Goal: Complete application form

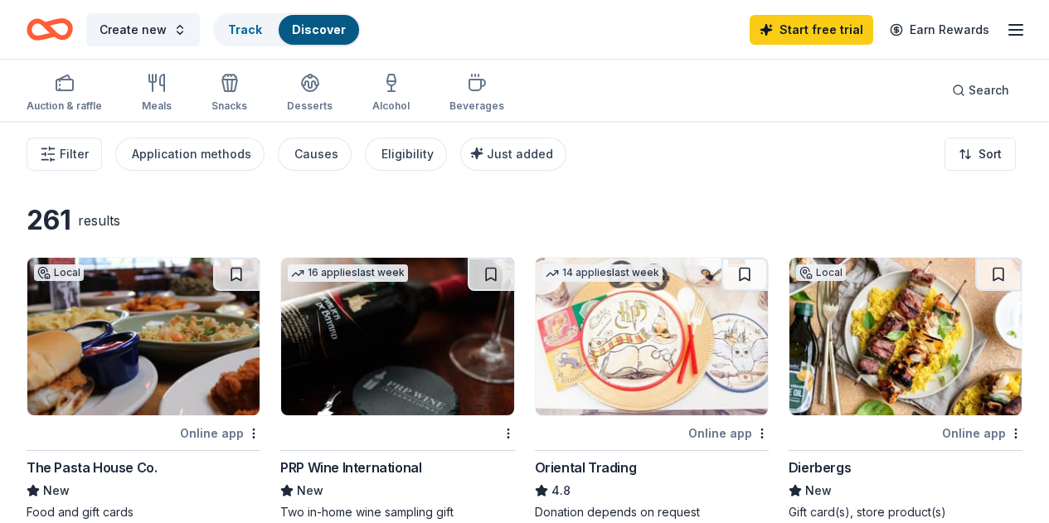
scroll to position [121, 0]
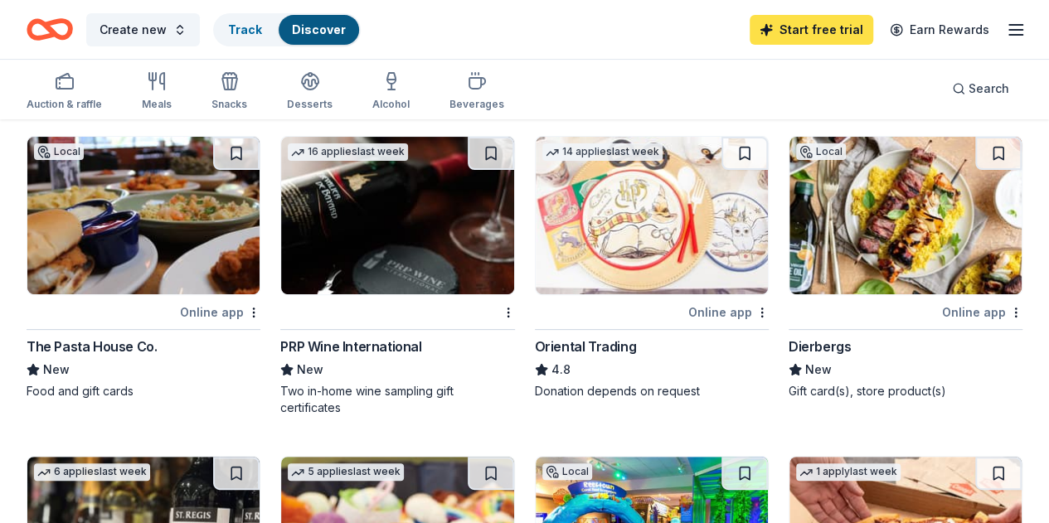
click at [802, 29] on link "Start free trial" at bounding box center [811, 30] width 124 height 30
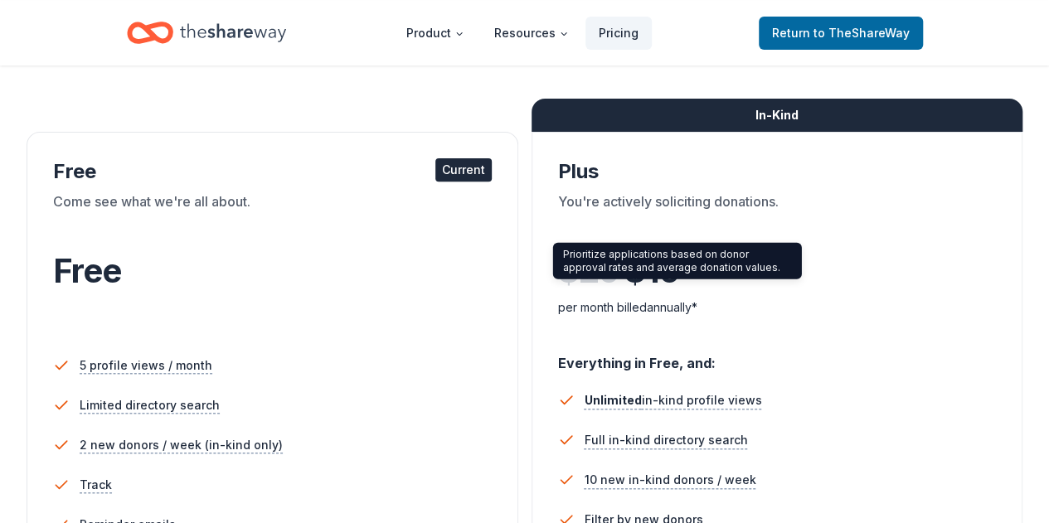
scroll to position [83, 0]
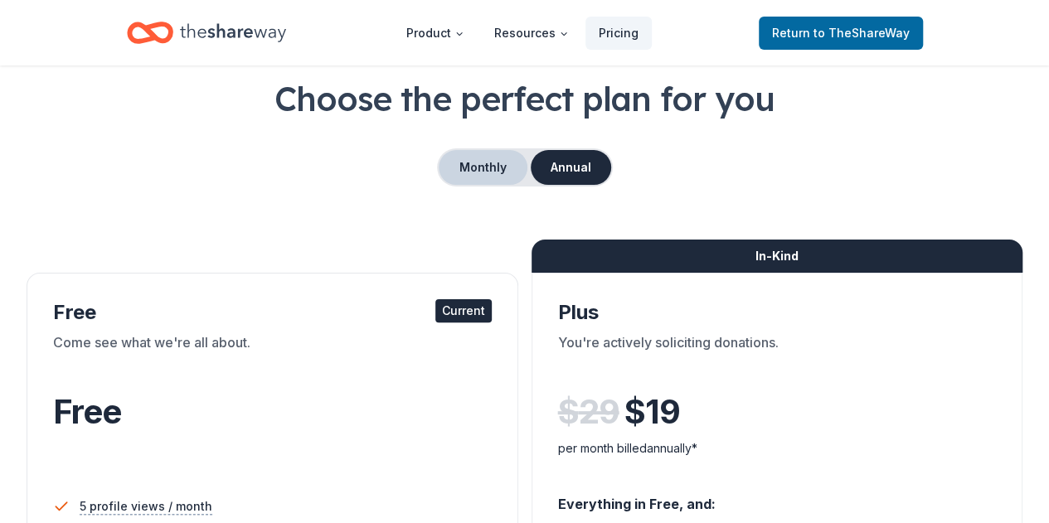
click at [492, 170] on button "Monthly" at bounding box center [483, 167] width 89 height 35
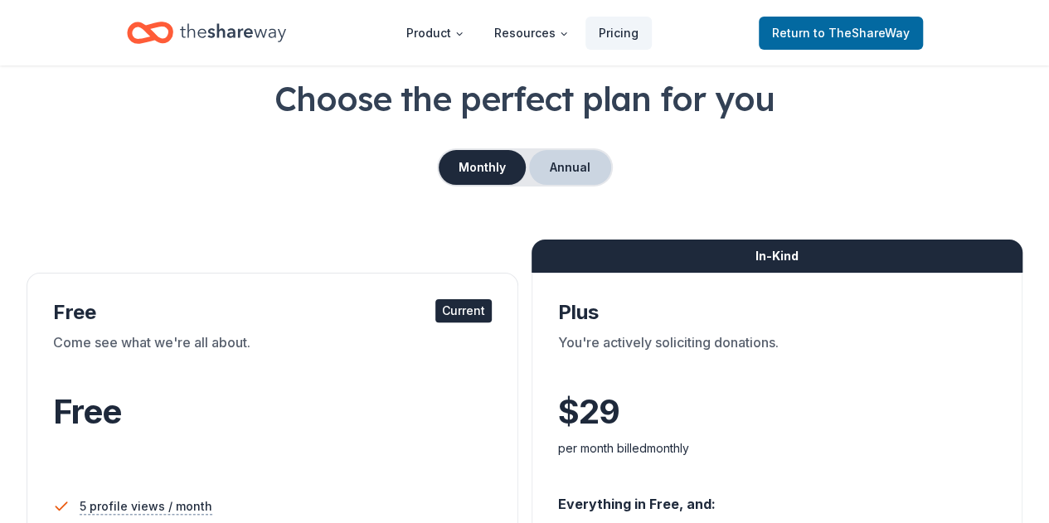
click at [589, 166] on button "Annual" at bounding box center [570, 167] width 82 height 35
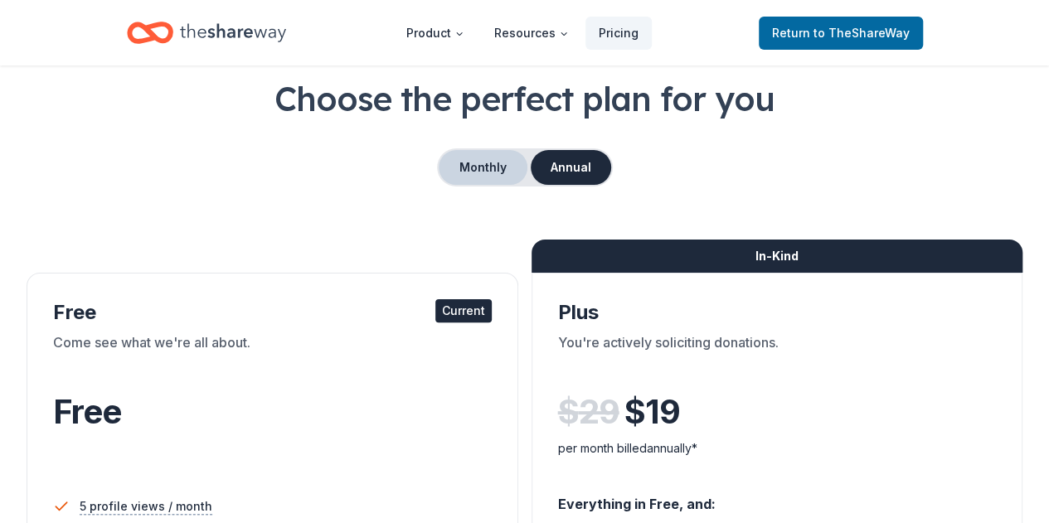
click at [446, 174] on button "Monthly" at bounding box center [483, 167] width 89 height 35
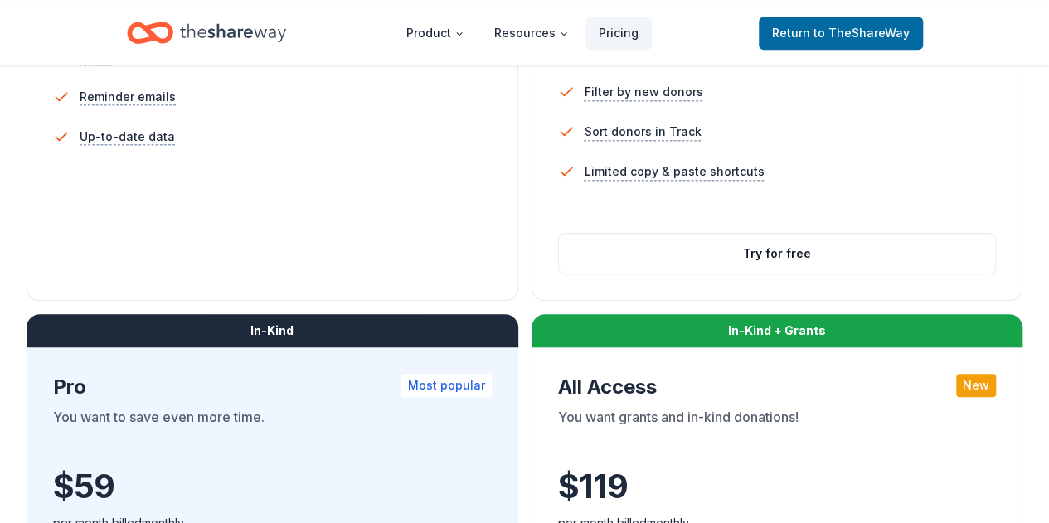
scroll to position [663, 0]
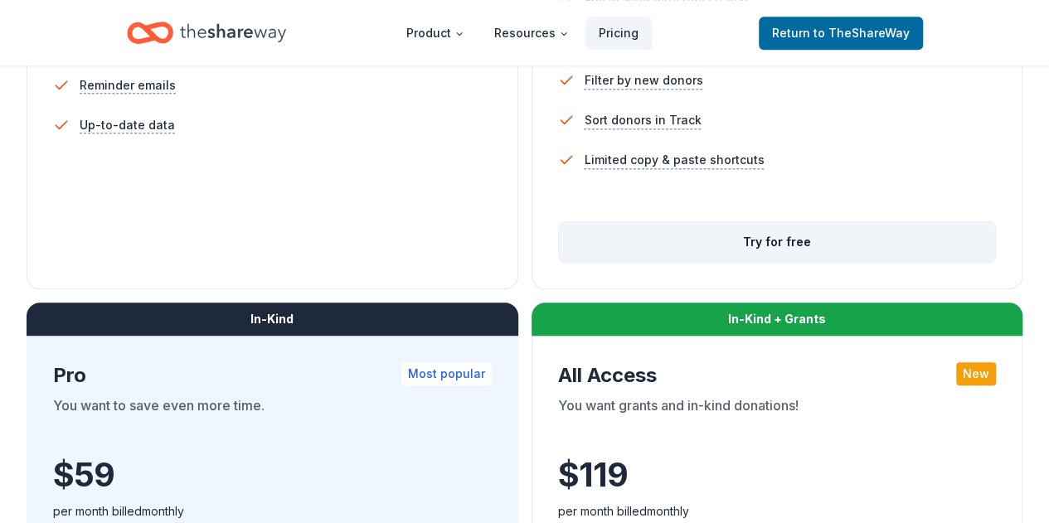
click at [559, 262] on button "Try for free" at bounding box center [777, 242] width 437 height 40
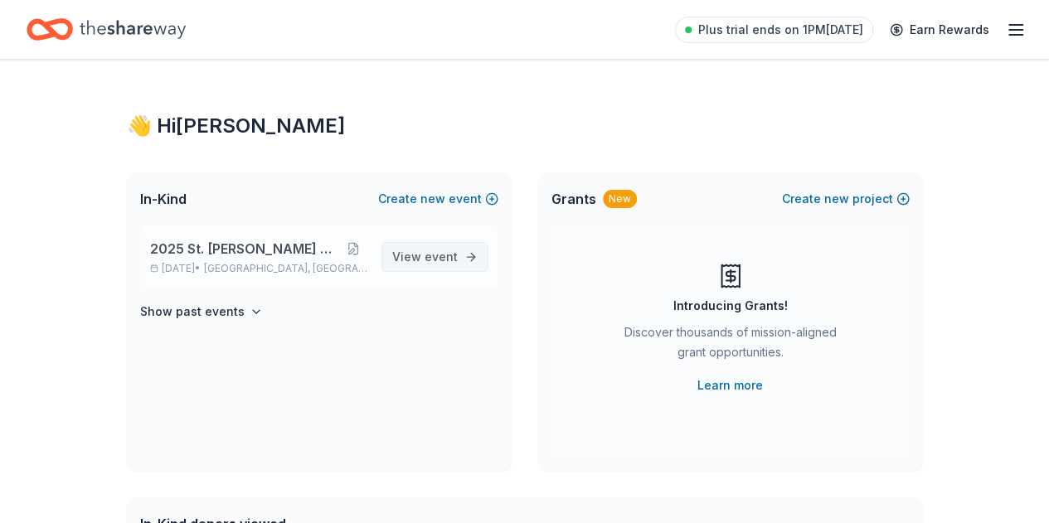
click at [432, 265] on span "View event" at bounding box center [424, 257] width 65 height 20
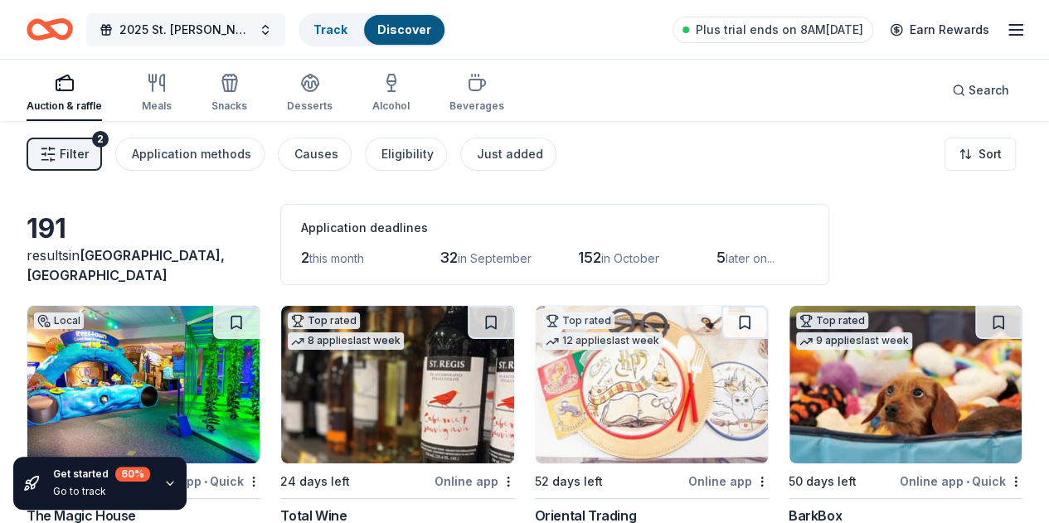
click at [242, 24] on span "2025 St. [PERSON_NAME] Auction" at bounding box center [185, 30] width 133 height 20
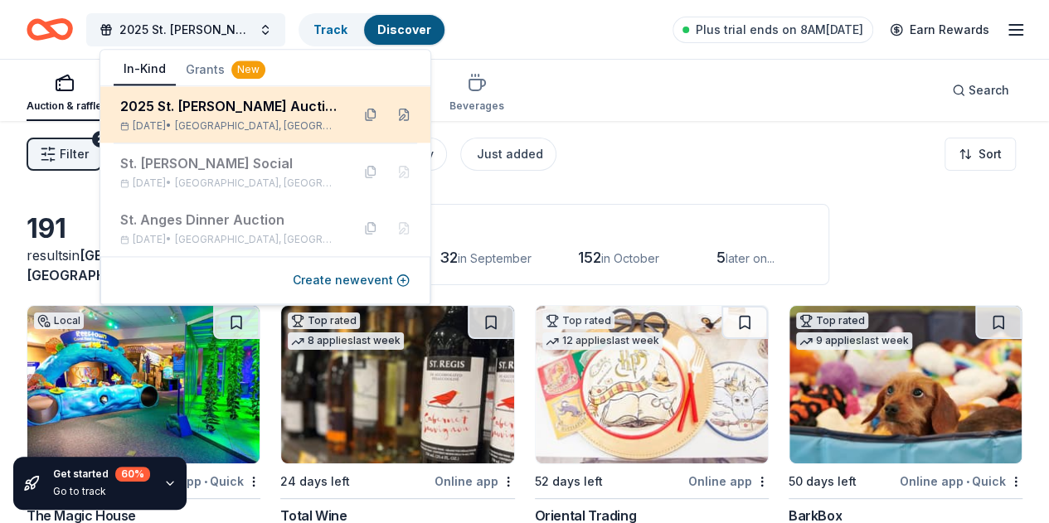
click at [295, 114] on div "2025 St. [PERSON_NAME] Auction" at bounding box center [228, 106] width 217 height 20
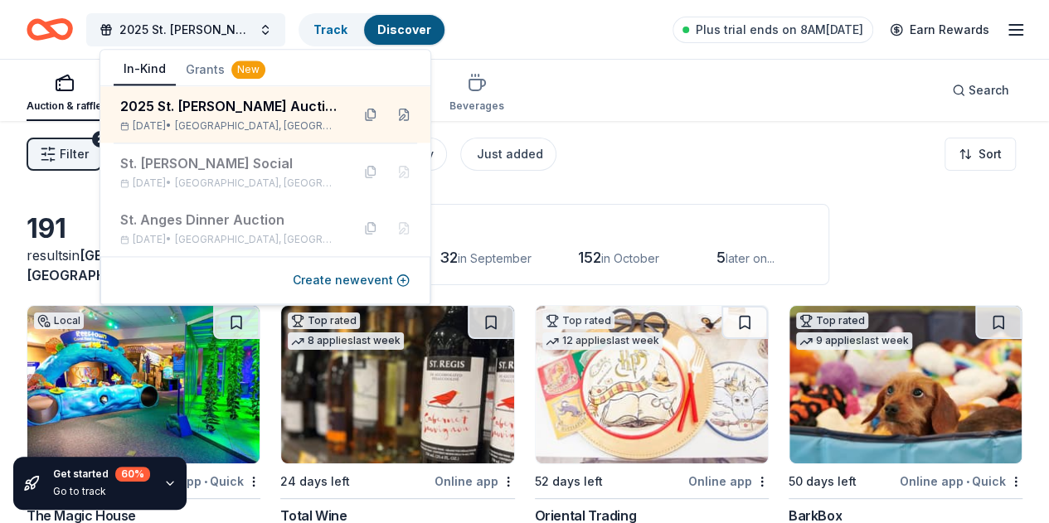
click at [687, 161] on div "Filter 2 Application methods Causes Eligibility Just added Sort" at bounding box center [524, 154] width 1049 height 66
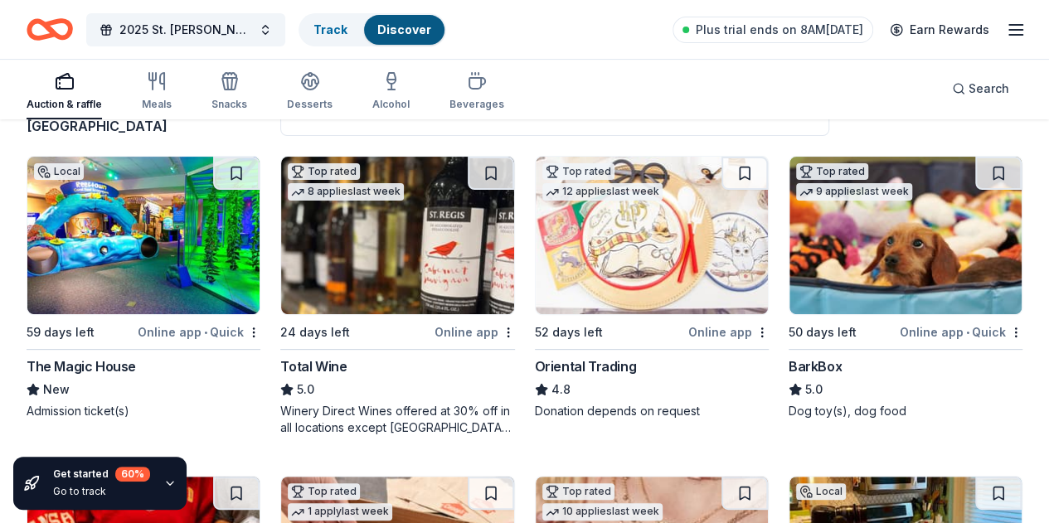
scroll to position [166, 0]
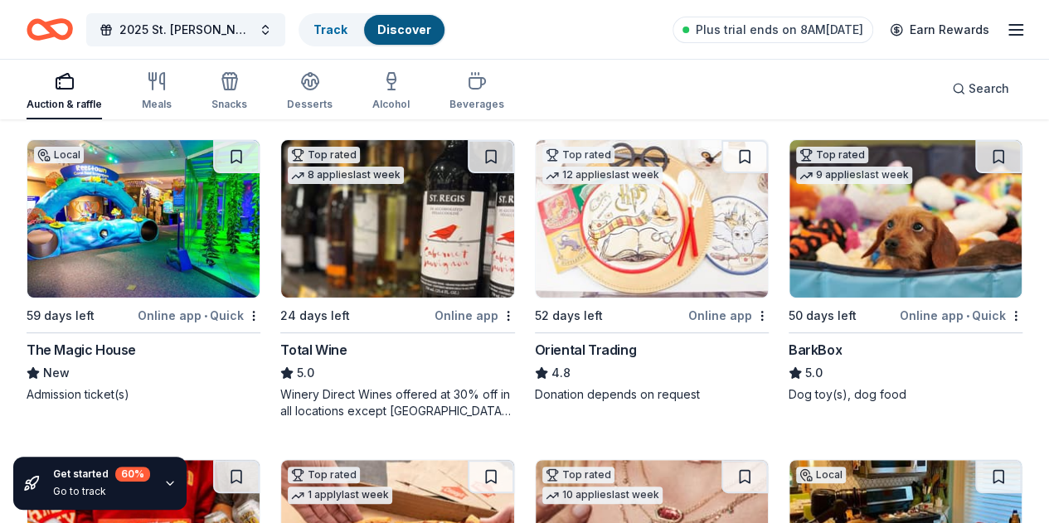
click at [119, 266] on img at bounding box center [143, 219] width 232 height 158
click at [357, 255] on img at bounding box center [397, 219] width 232 height 158
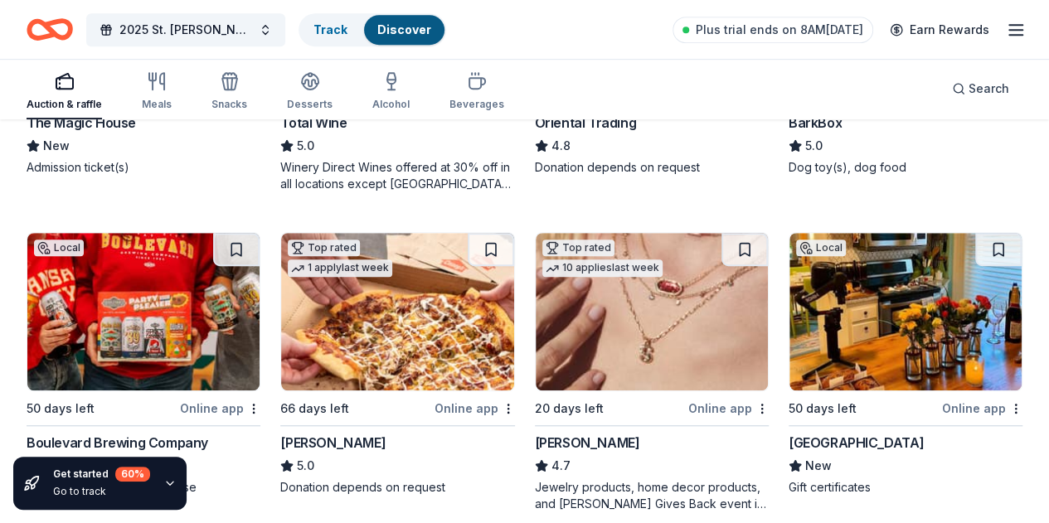
scroll to position [497, 0]
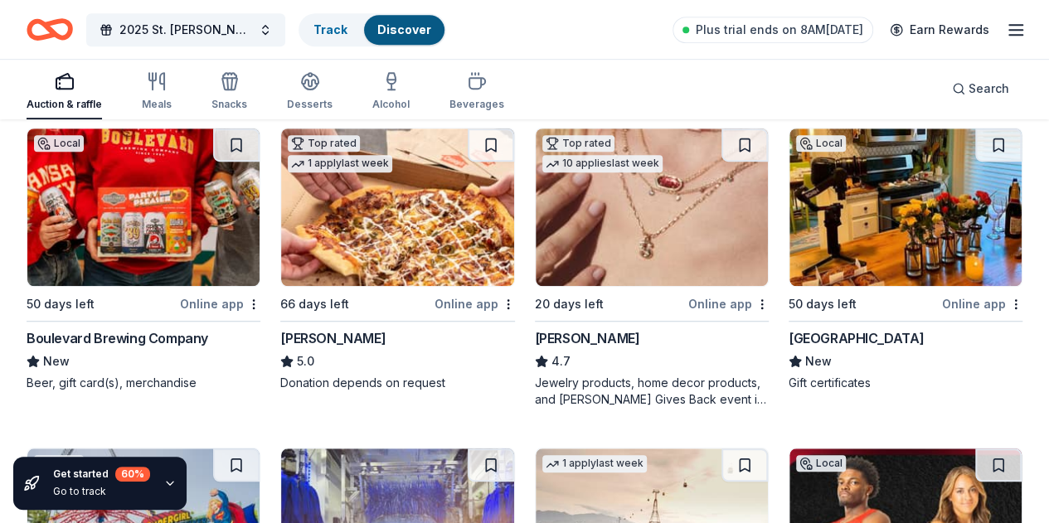
click at [281, 254] on img at bounding box center [397, 208] width 232 height 158
click at [536, 222] on img at bounding box center [652, 208] width 232 height 158
click at [260, 449] on img at bounding box center [143, 528] width 232 height 158
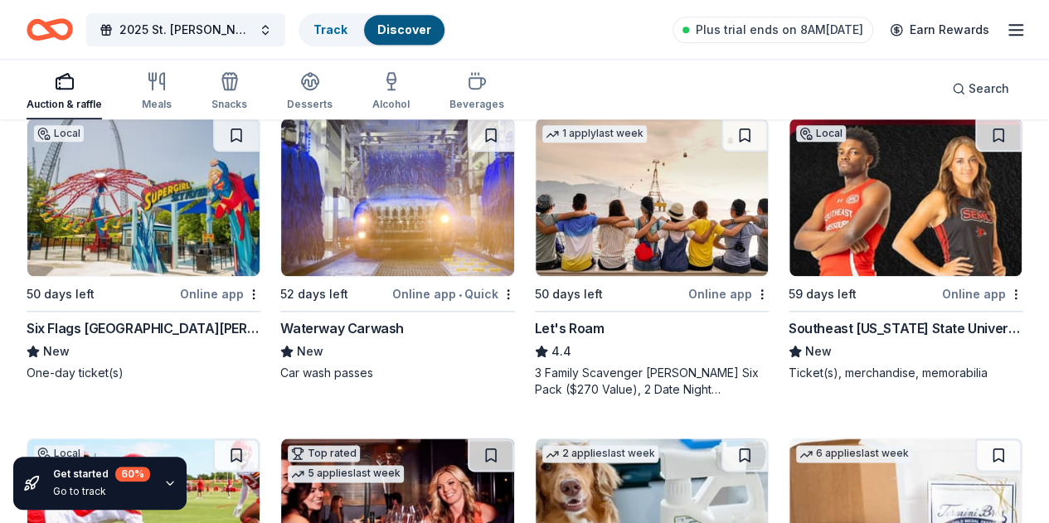
scroll to position [829, 0]
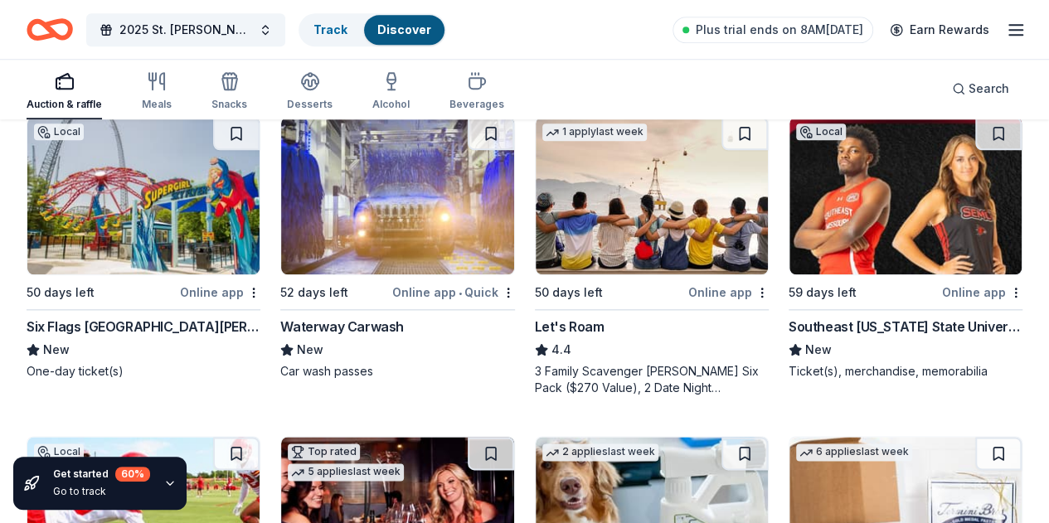
click at [260, 437] on img at bounding box center [143, 516] width 232 height 158
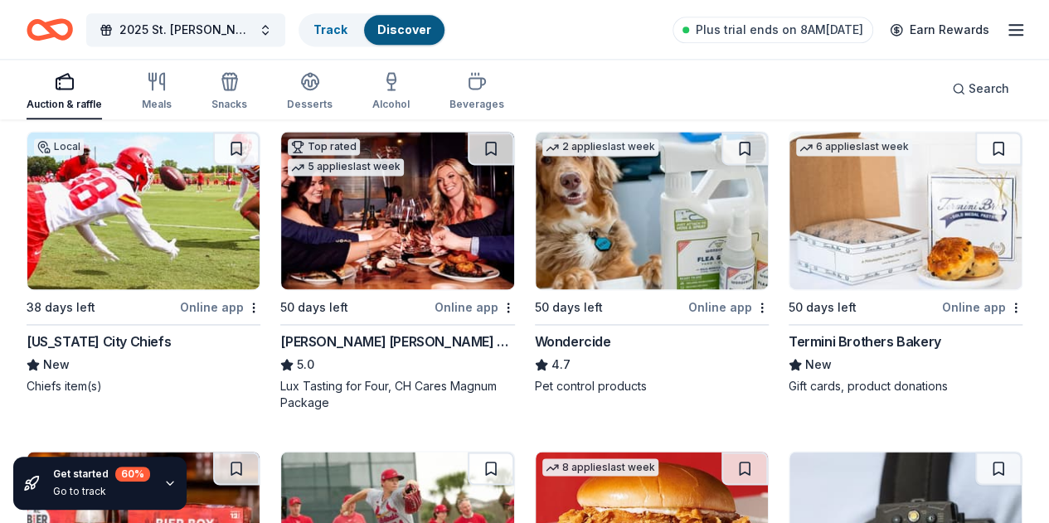
scroll to position [1161, 0]
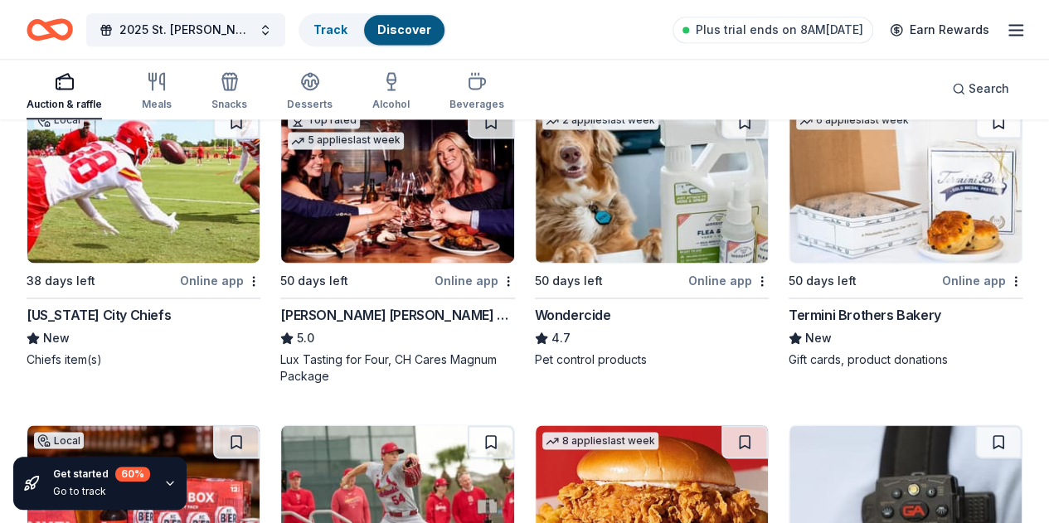
click at [513, 425] on img at bounding box center [397, 504] width 232 height 158
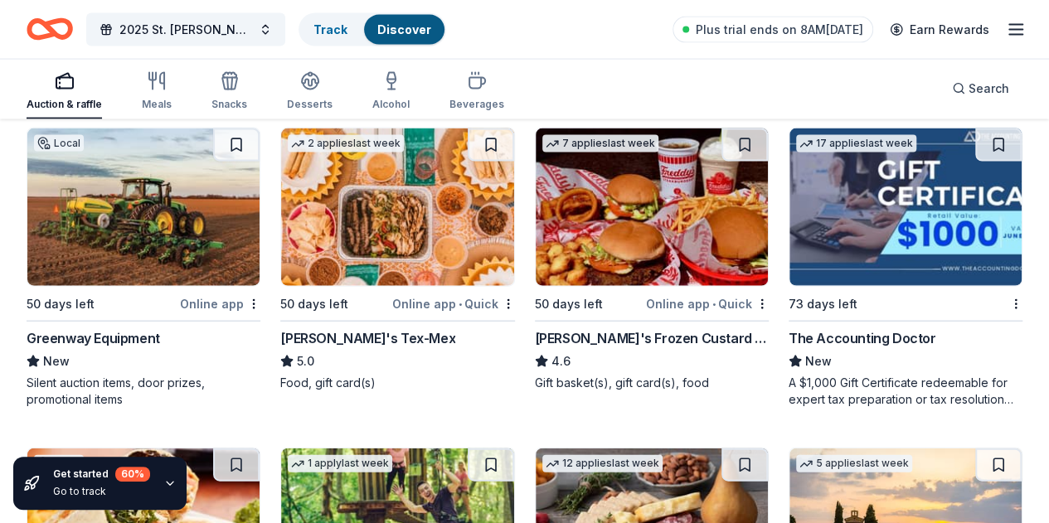
scroll to position [1792, 0]
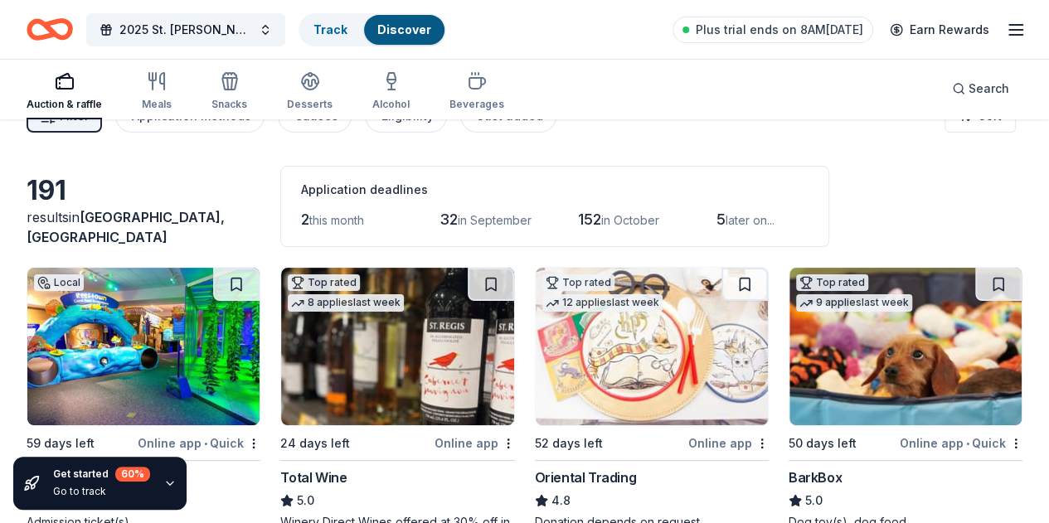
scroll to position [0, 0]
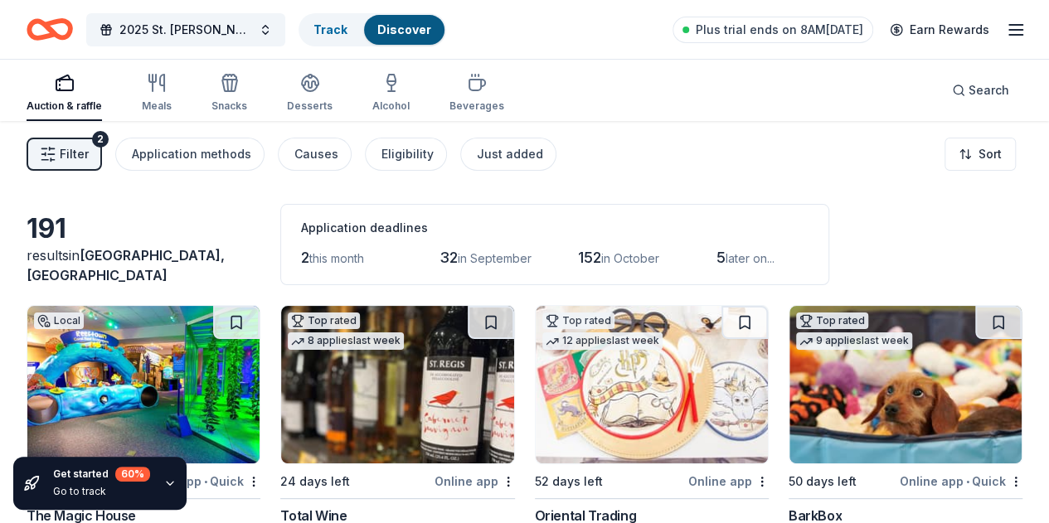
click at [310, 255] on span "this month" at bounding box center [336, 258] width 55 height 14
click at [309, 257] on span "this month" at bounding box center [336, 258] width 55 height 14
click at [970, 156] on html "2025 St. Agnes Dinner Auction Track Discover Plus trial ends on 8AM, 8/27 Earn …" at bounding box center [524, 261] width 1049 height 523
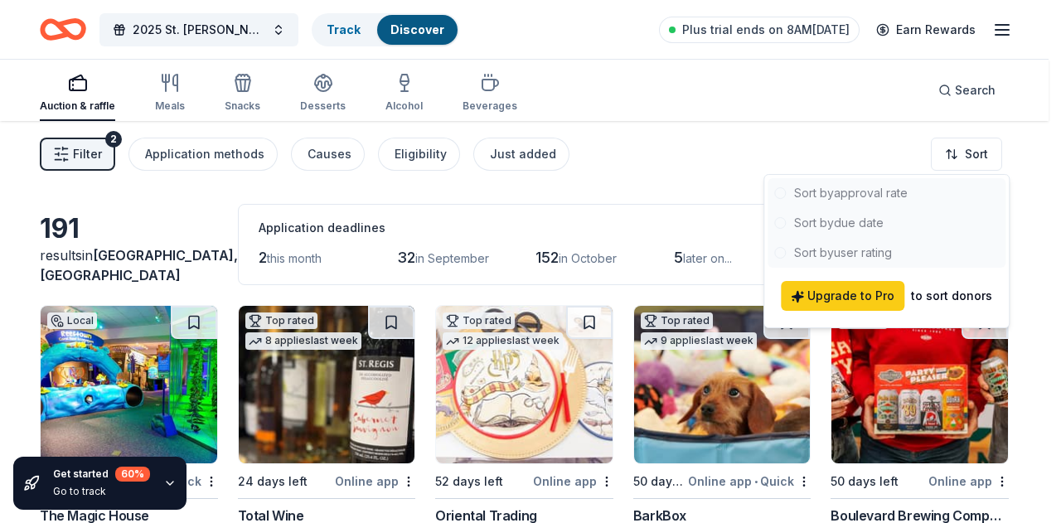
click at [701, 213] on html "2025 St. Agnes Dinner Auction Track Discover Plus trial ends on 8AM, 8/27 Earn …" at bounding box center [530, 261] width 1061 height 523
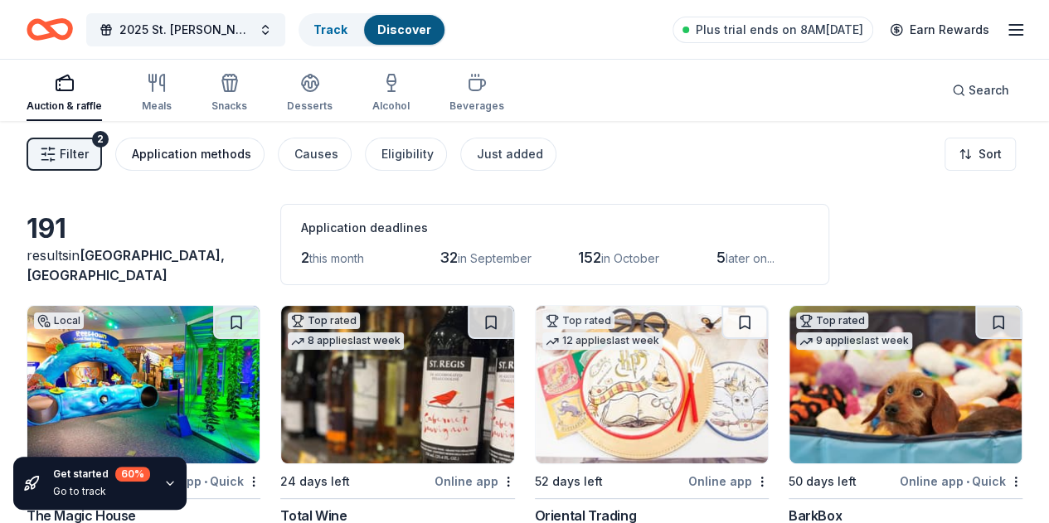
click at [235, 162] on div "Application methods" at bounding box center [191, 154] width 119 height 20
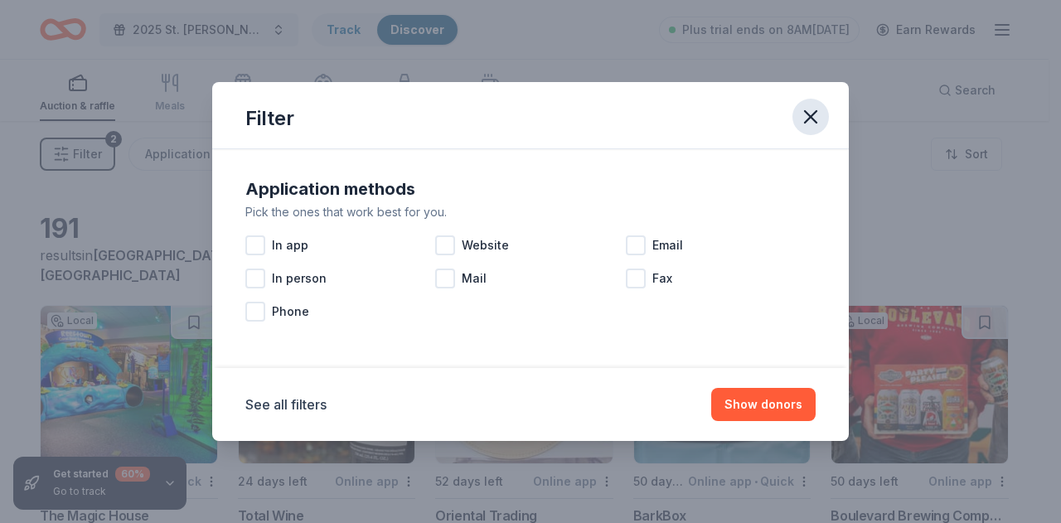
click at [808, 120] on icon "button" at bounding box center [811, 117] width 12 height 12
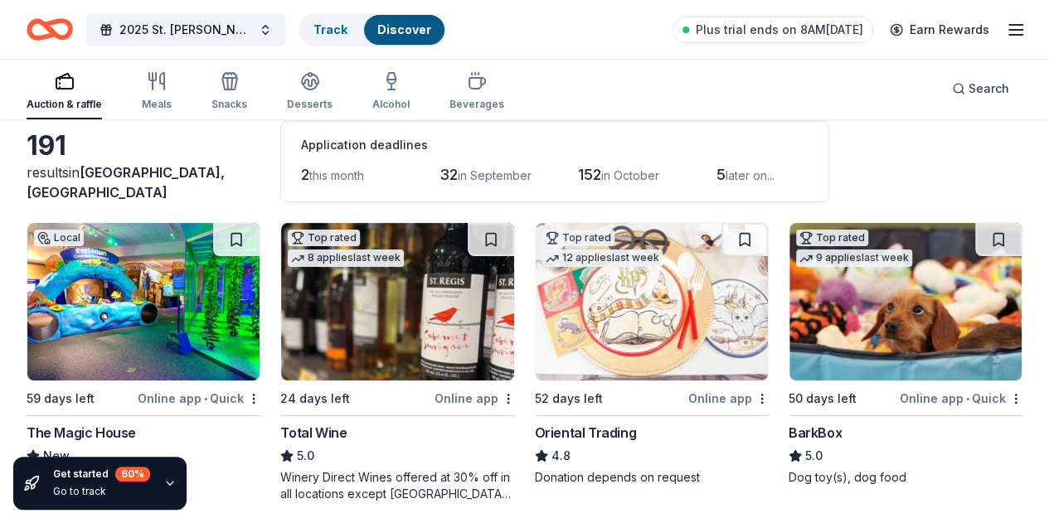
scroll to position [166, 0]
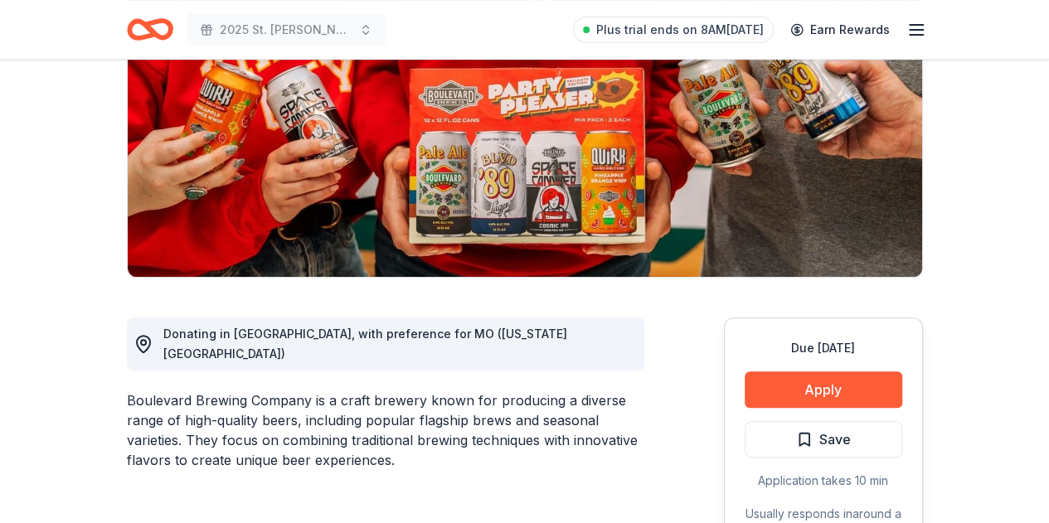
scroll to position [415, 0]
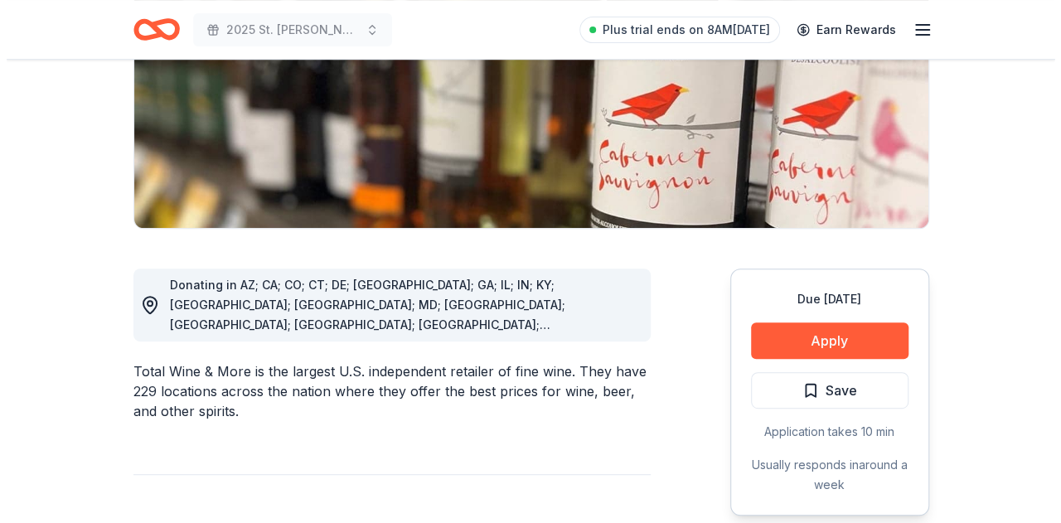
scroll to position [332, 0]
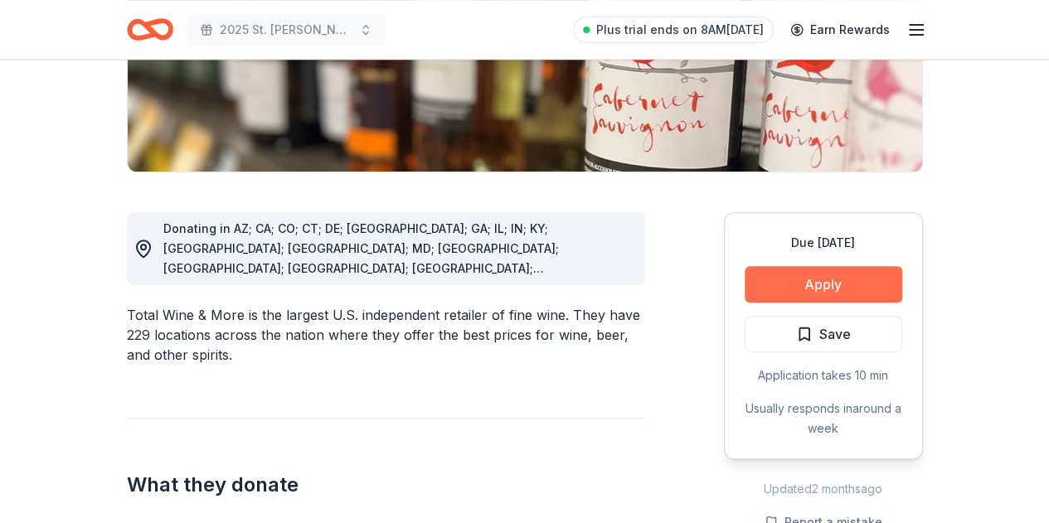
click at [793, 283] on button "Apply" at bounding box center [824, 284] width 158 height 36
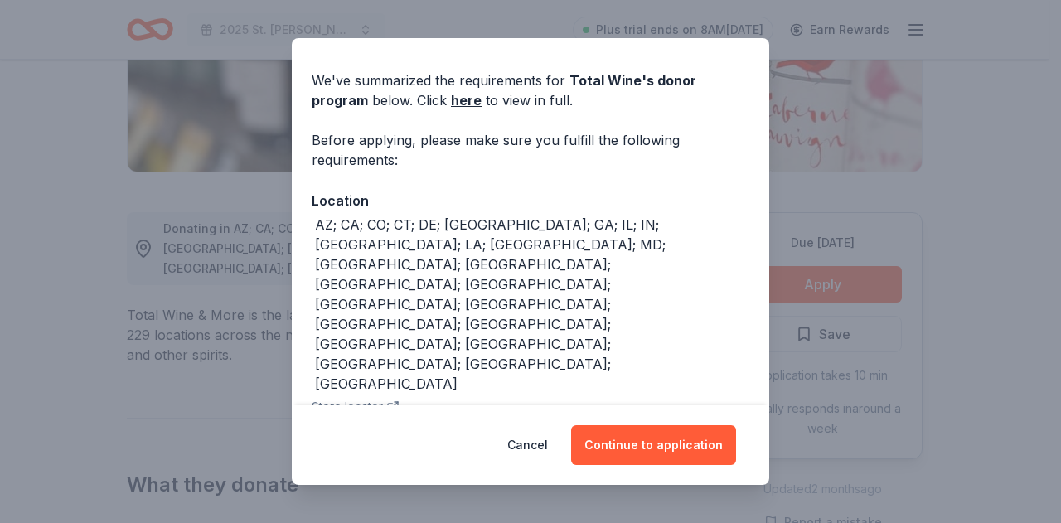
scroll to position [73, 0]
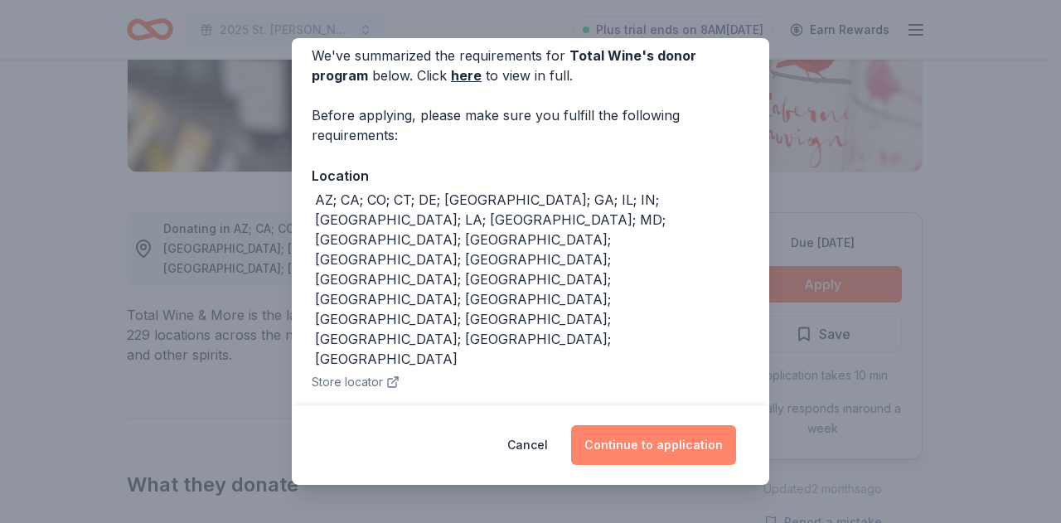
click at [696, 438] on button "Continue to application" at bounding box center [653, 445] width 165 height 40
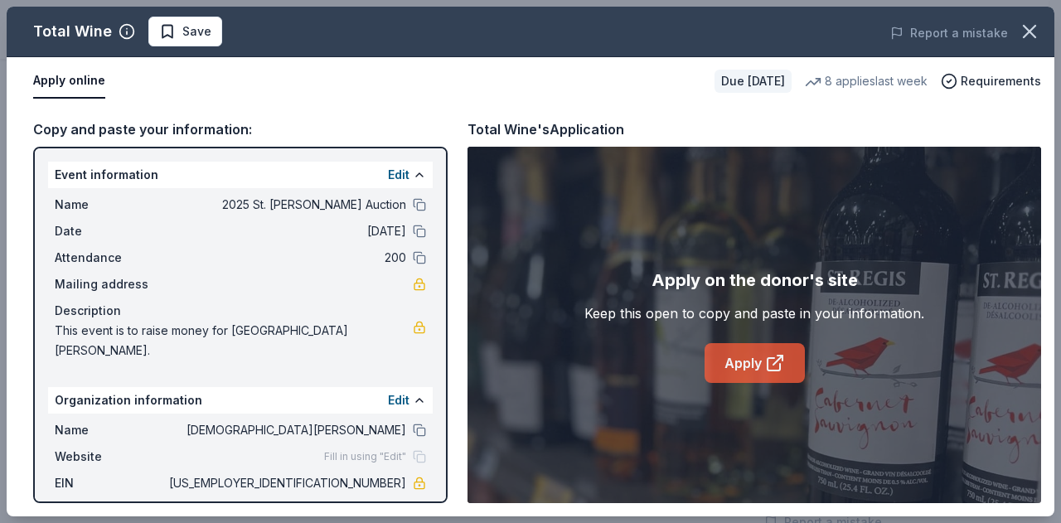
click at [788, 359] on link "Apply" at bounding box center [755, 363] width 100 height 40
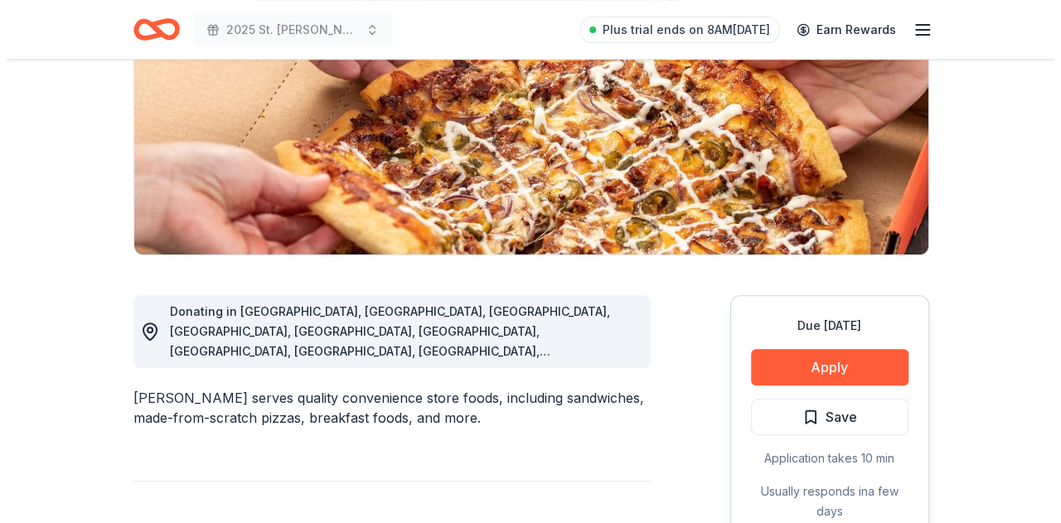
scroll to position [332, 0]
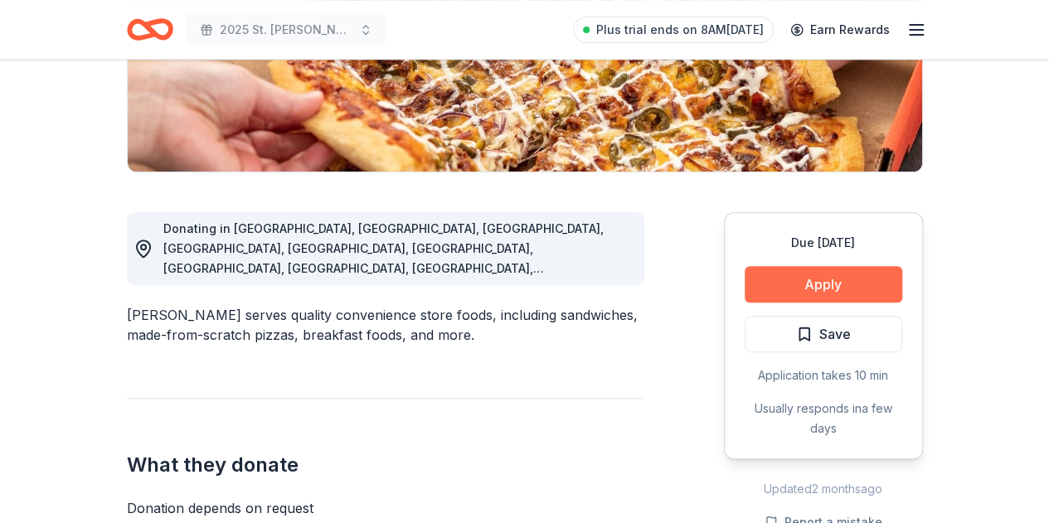
click at [808, 279] on button "Apply" at bounding box center [824, 284] width 158 height 36
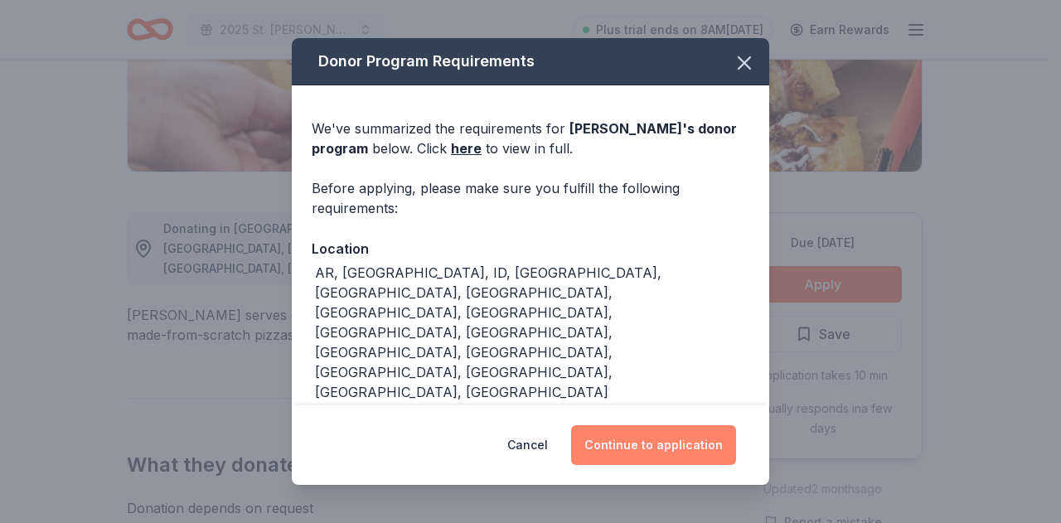
click at [645, 443] on button "Continue to application" at bounding box center [653, 445] width 165 height 40
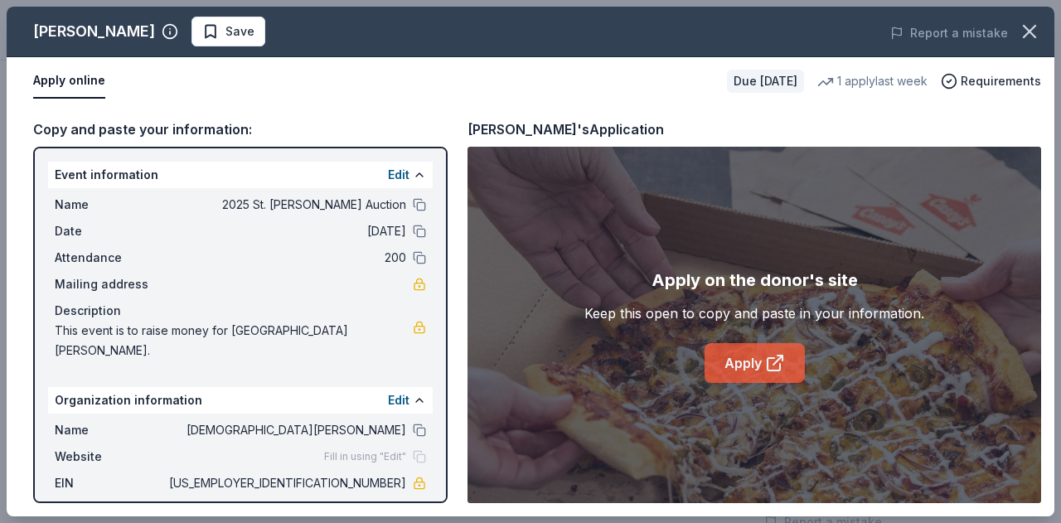
click at [741, 366] on link "Apply" at bounding box center [755, 363] width 100 height 40
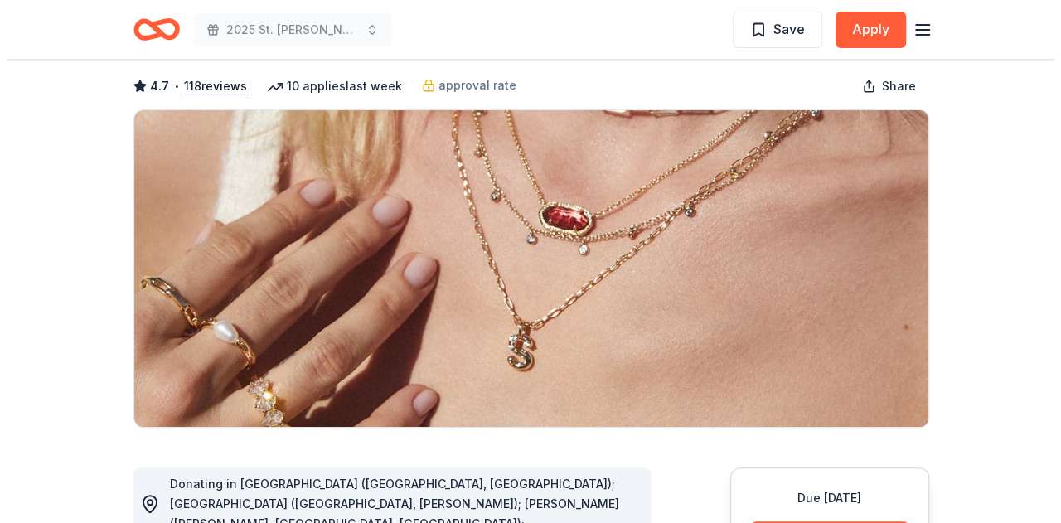
scroll to position [249, 0]
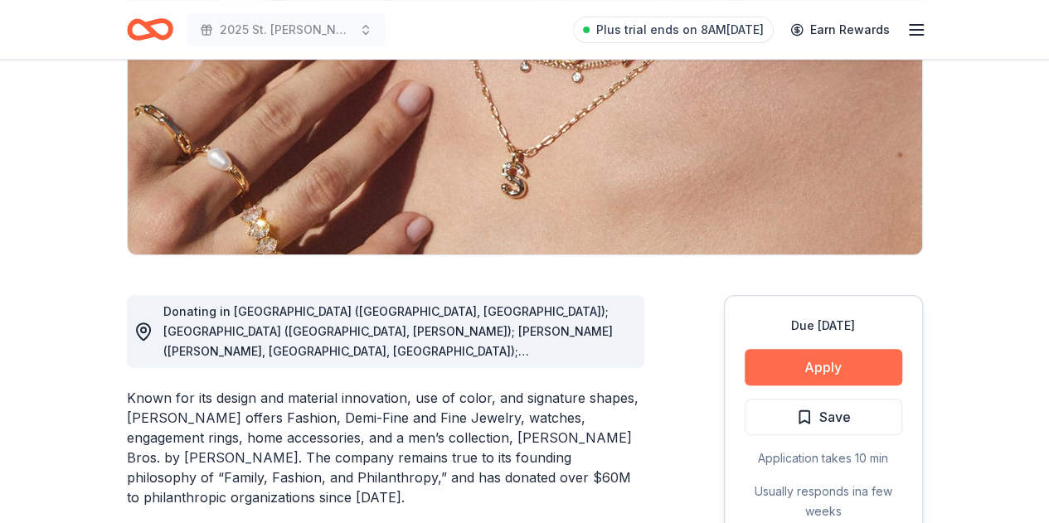
click at [827, 371] on button "Apply" at bounding box center [824, 367] width 158 height 36
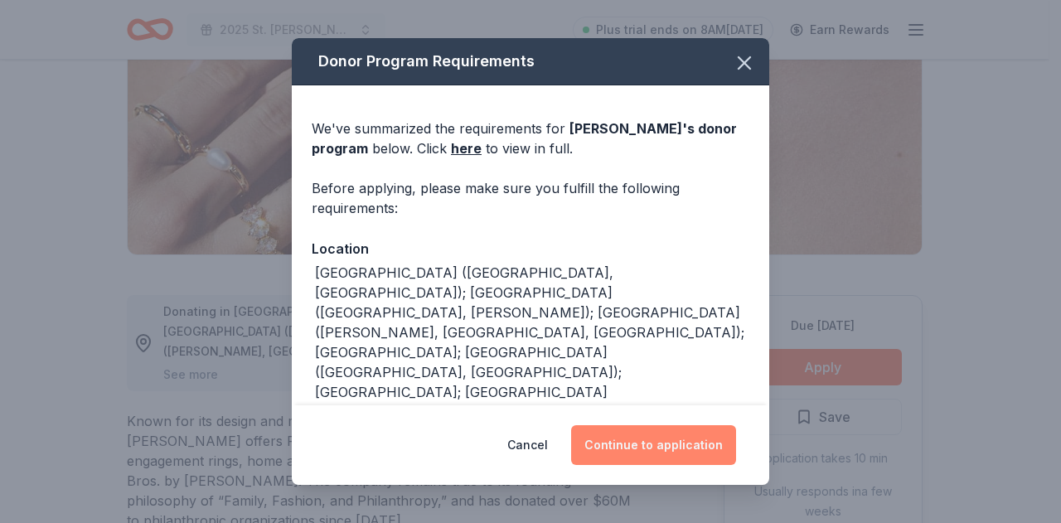
click at [676, 450] on button "Continue to application" at bounding box center [653, 445] width 165 height 40
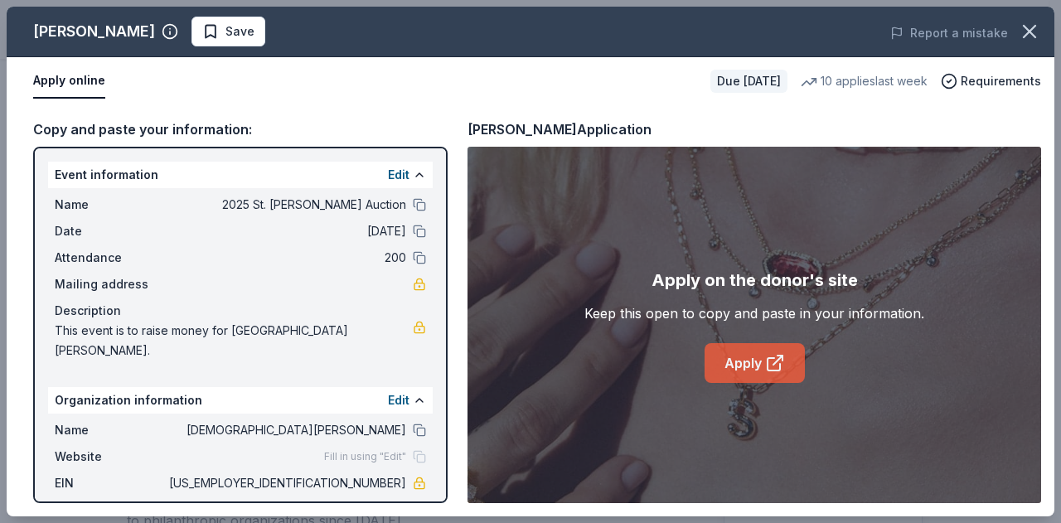
click at [749, 371] on link "Apply" at bounding box center [755, 363] width 100 height 40
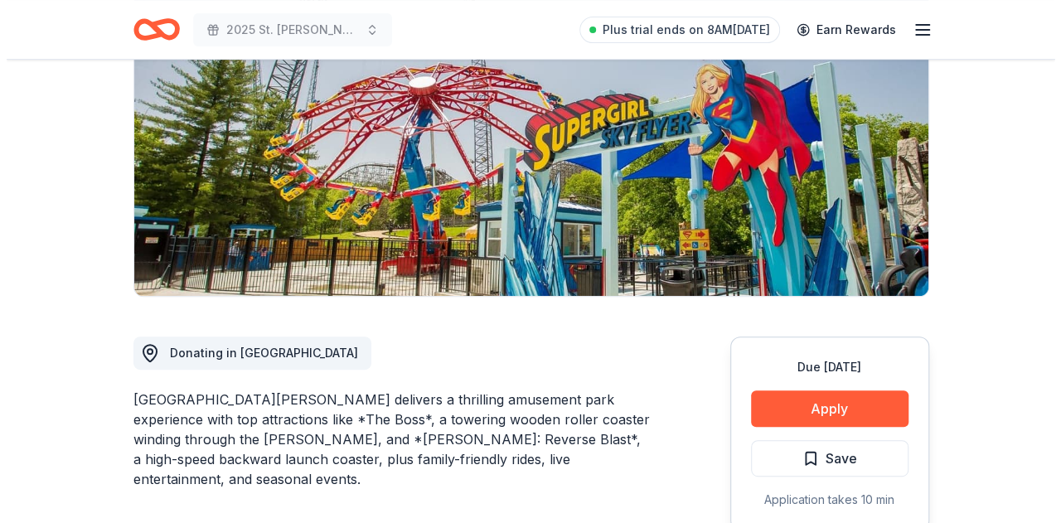
scroll to position [249, 0]
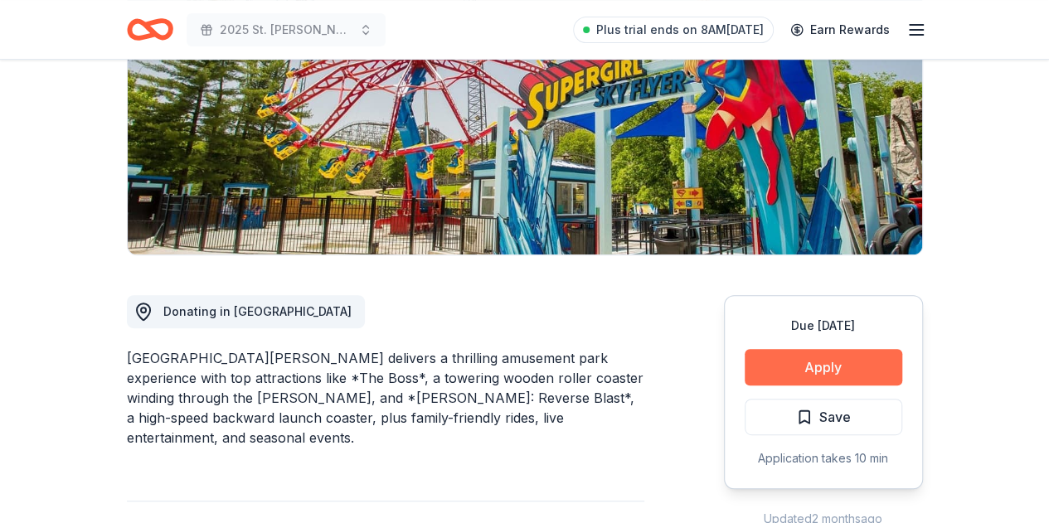
click at [797, 359] on button "Apply" at bounding box center [824, 367] width 158 height 36
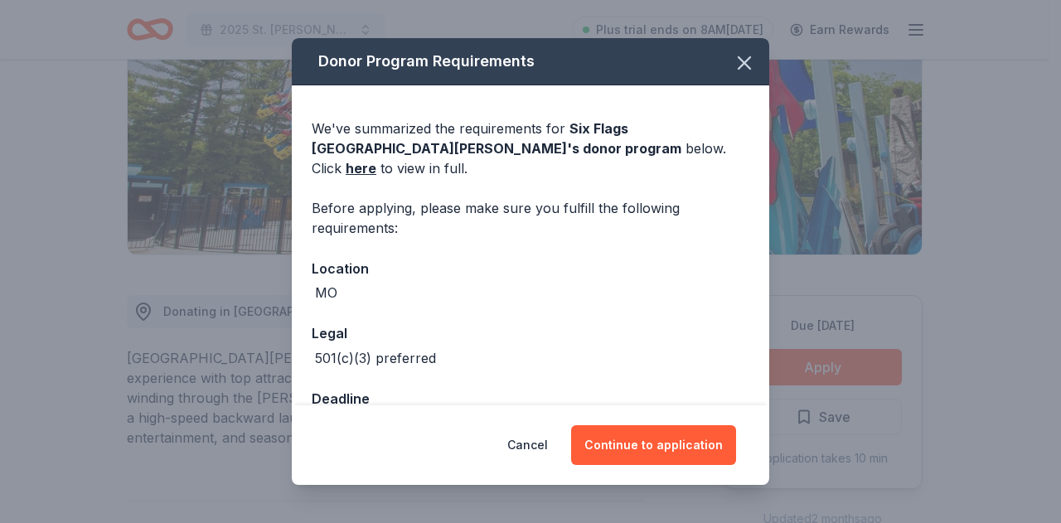
scroll to position [30, 0]
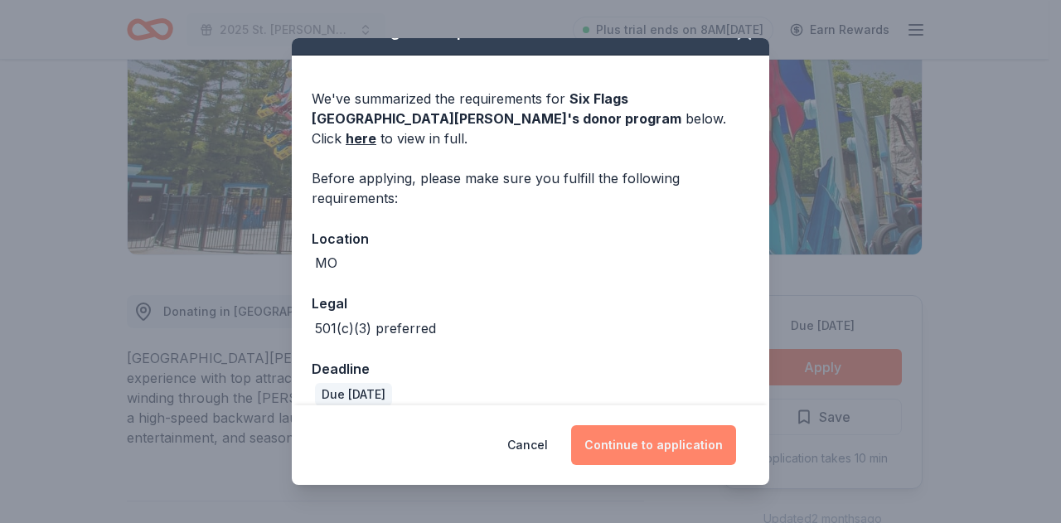
click at [695, 438] on button "Continue to application" at bounding box center [653, 445] width 165 height 40
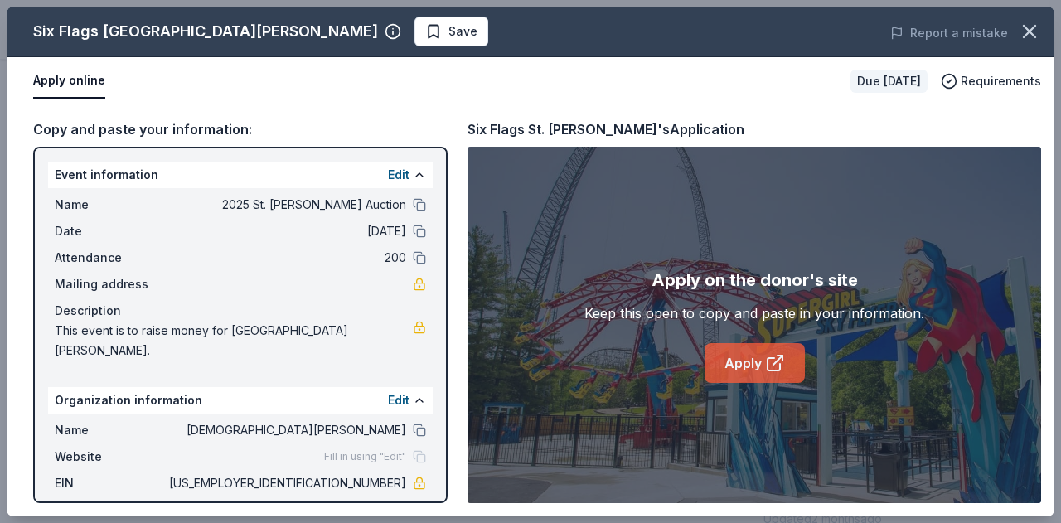
click at [787, 358] on link "Apply" at bounding box center [755, 363] width 100 height 40
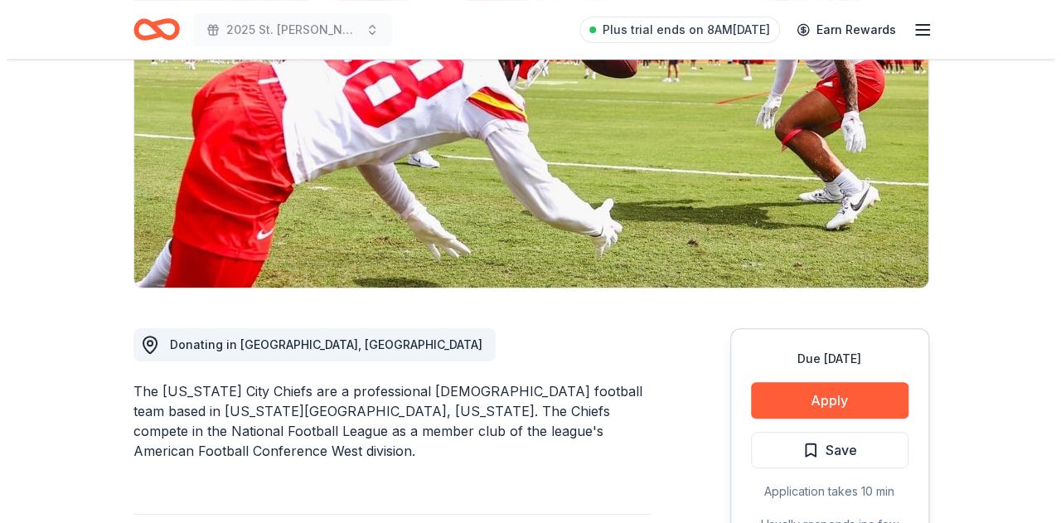
scroll to position [249, 0]
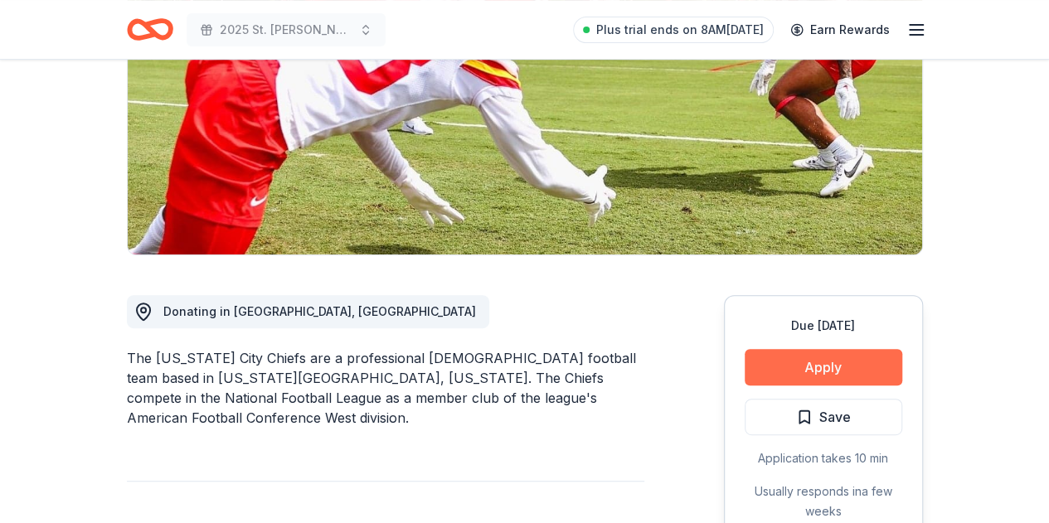
click at [813, 369] on button "Apply" at bounding box center [824, 367] width 158 height 36
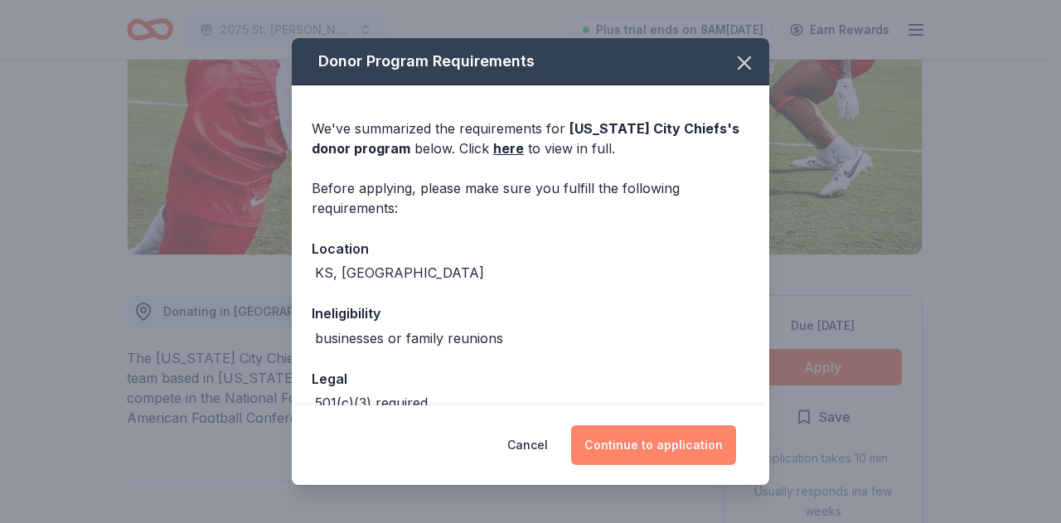
click at [687, 450] on button "Continue to application" at bounding box center [653, 445] width 165 height 40
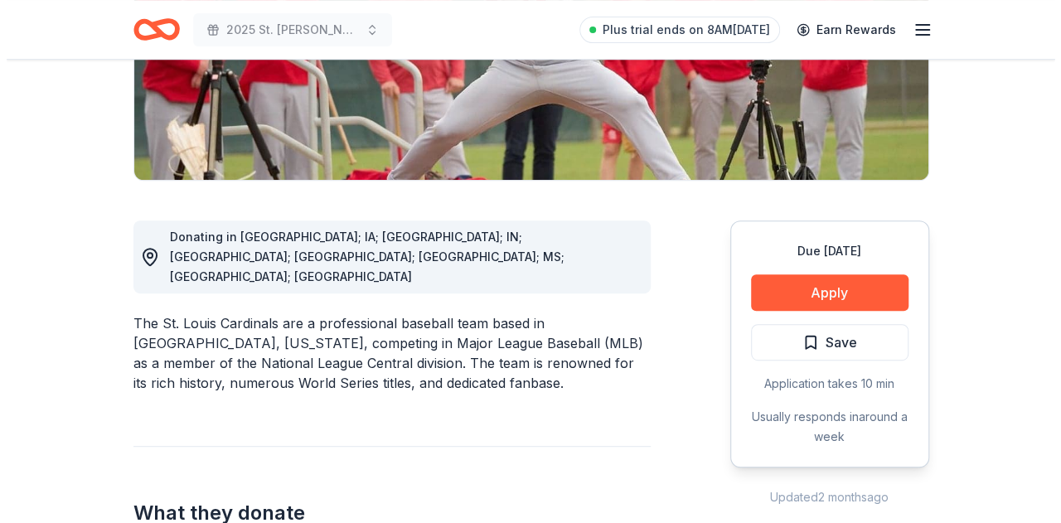
scroll to position [332, 0]
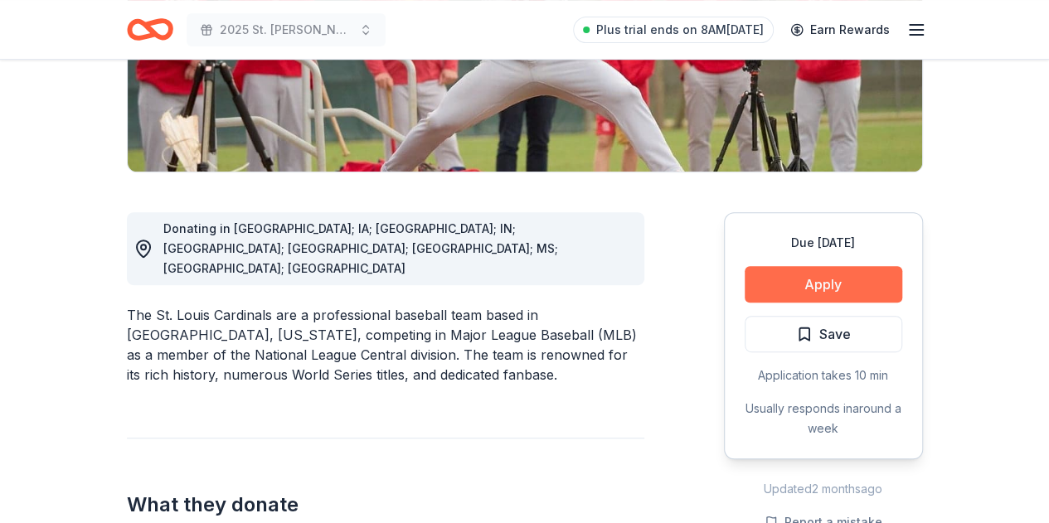
click at [840, 276] on button "Apply" at bounding box center [824, 284] width 158 height 36
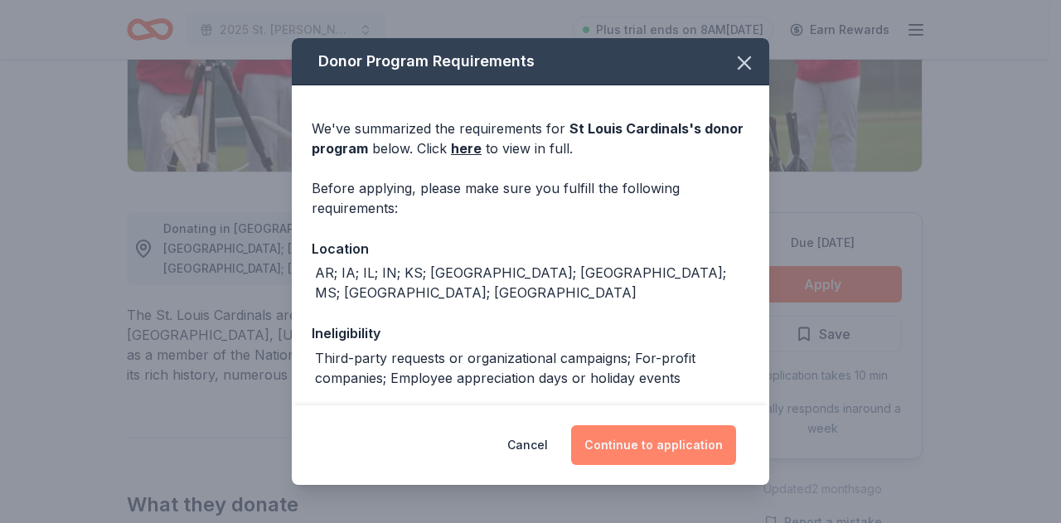
click at [696, 442] on button "Continue to application" at bounding box center [653, 445] width 165 height 40
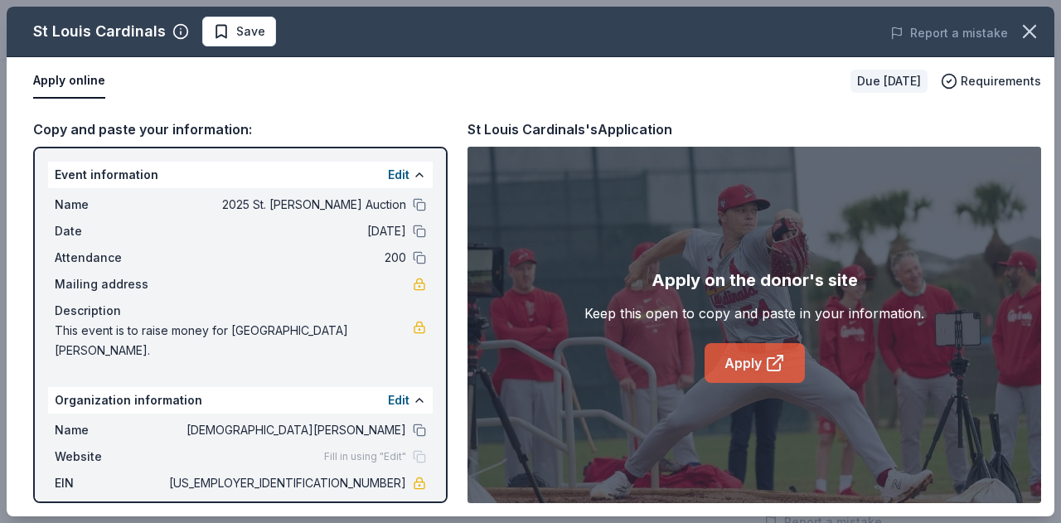
click at [759, 369] on link "Apply" at bounding box center [755, 363] width 100 height 40
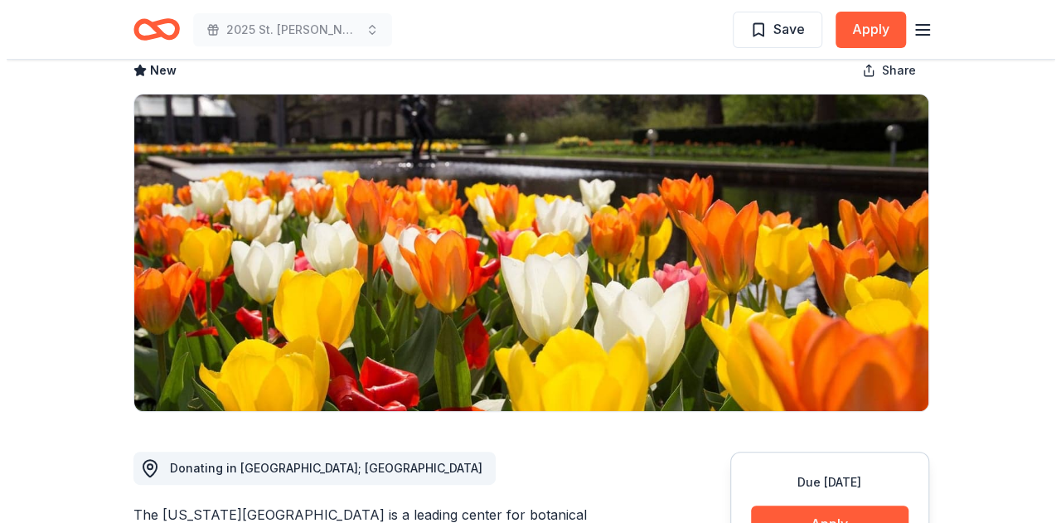
scroll to position [249, 0]
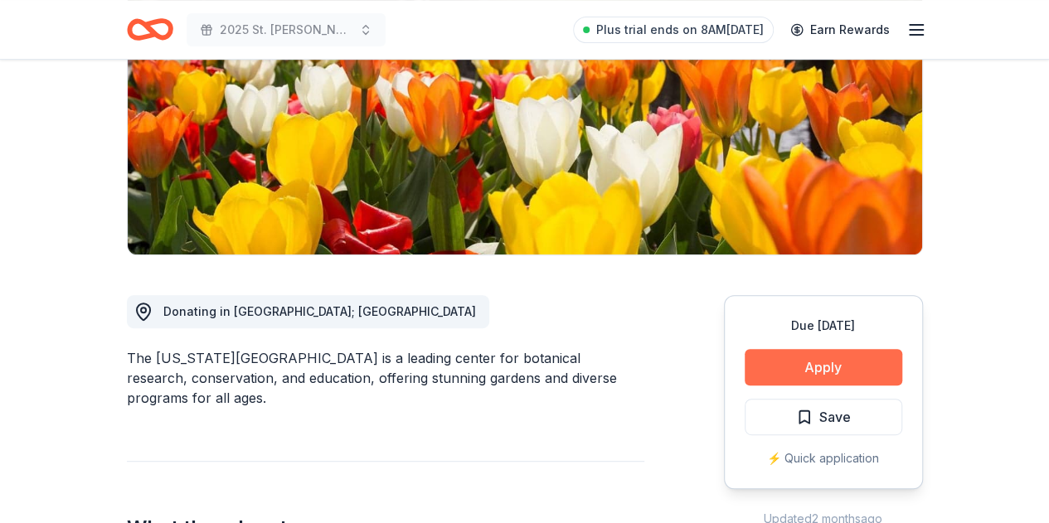
click at [845, 360] on button "Apply" at bounding box center [824, 367] width 158 height 36
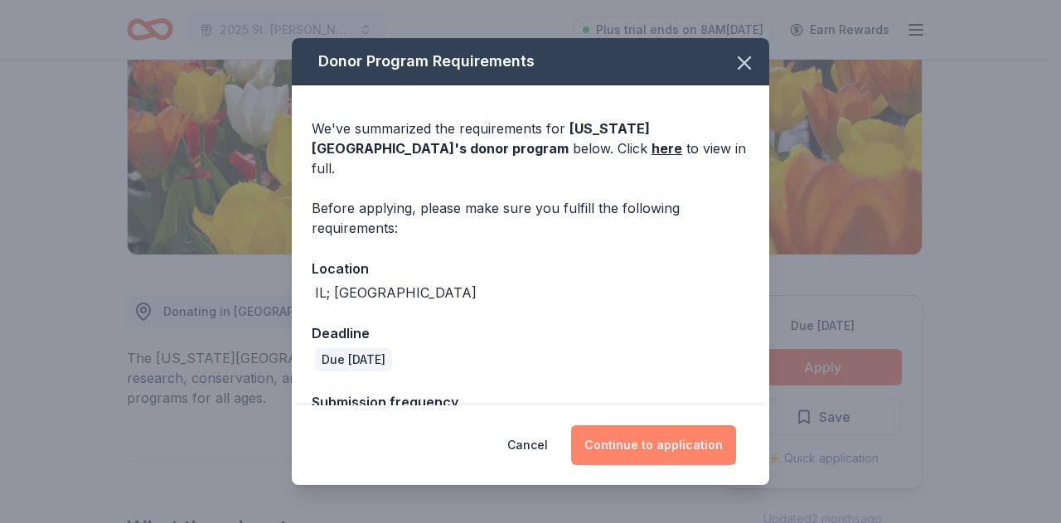
click at [684, 449] on button "Continue to application" at bounding box center [653, 445] width 165 height 40
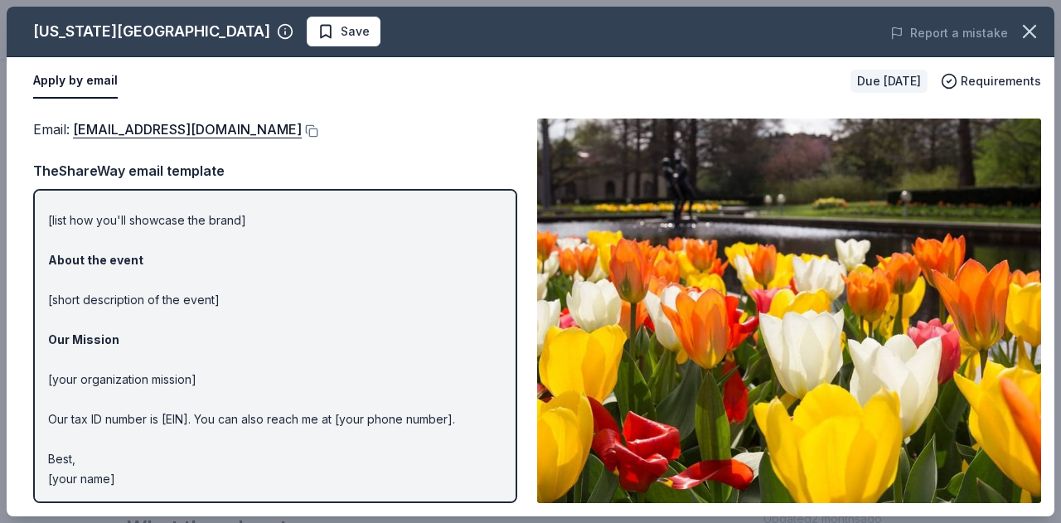
scroll to position [0, 0]
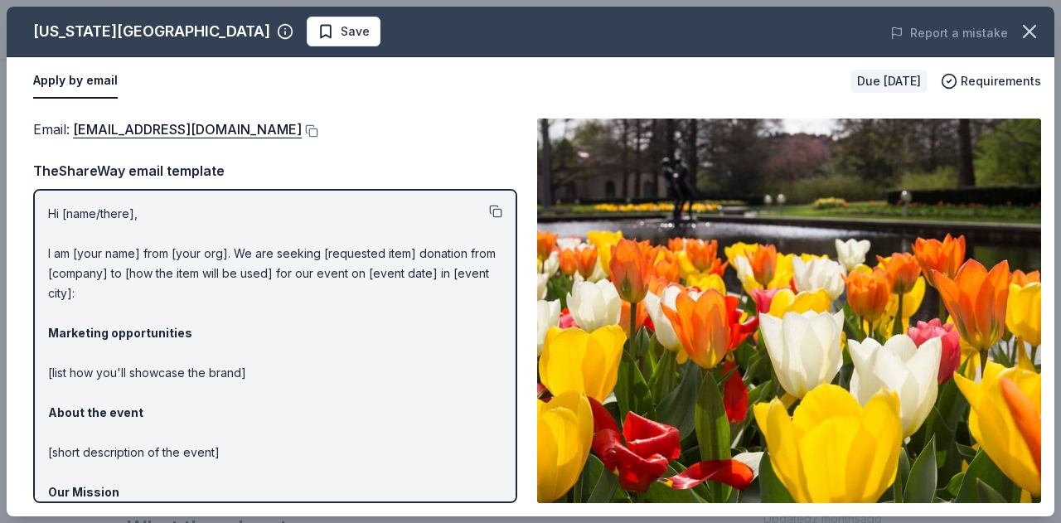
click at [489, 210] on button at bounding box center [495, 211] width 13 height 13
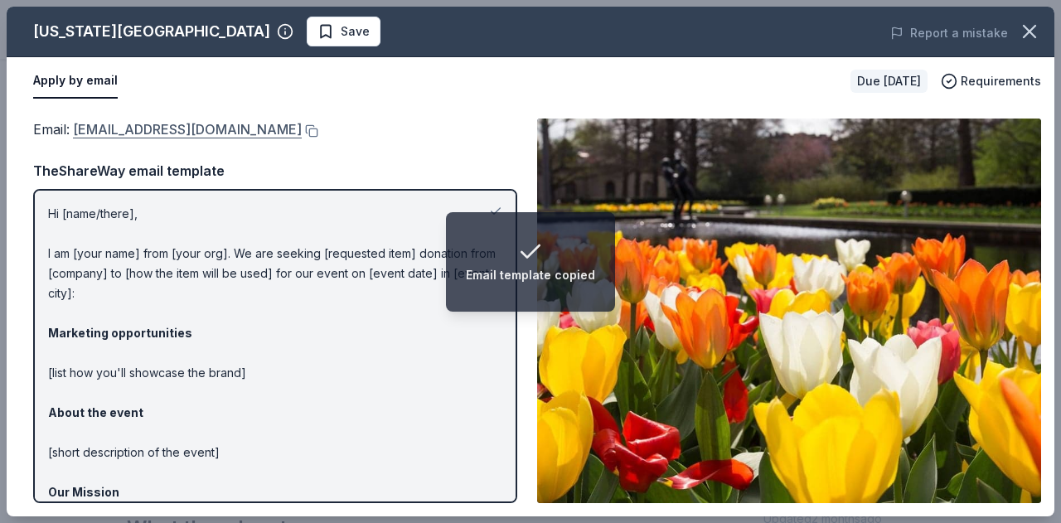
click at [175, 127] on link "[EMAIL_ADDRESS][DOMAIN_NAME]" at bounding box center [187, 130] width 229 height 22
click at [307, 87] on div "Apply by email" at bounding box center [435, 81] width 804 height 35
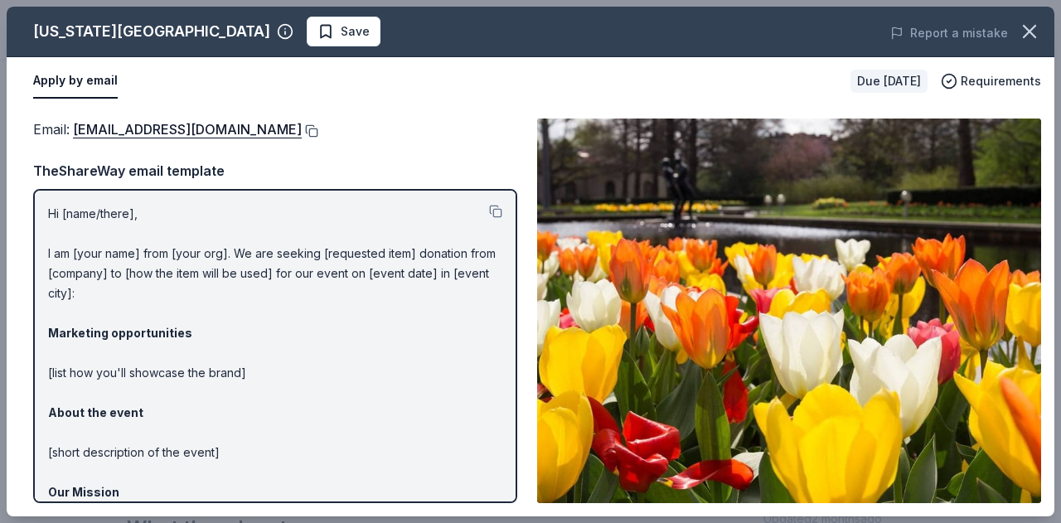
click at [302, 130] on button at bounding box center [310, 130] width 17 height 13
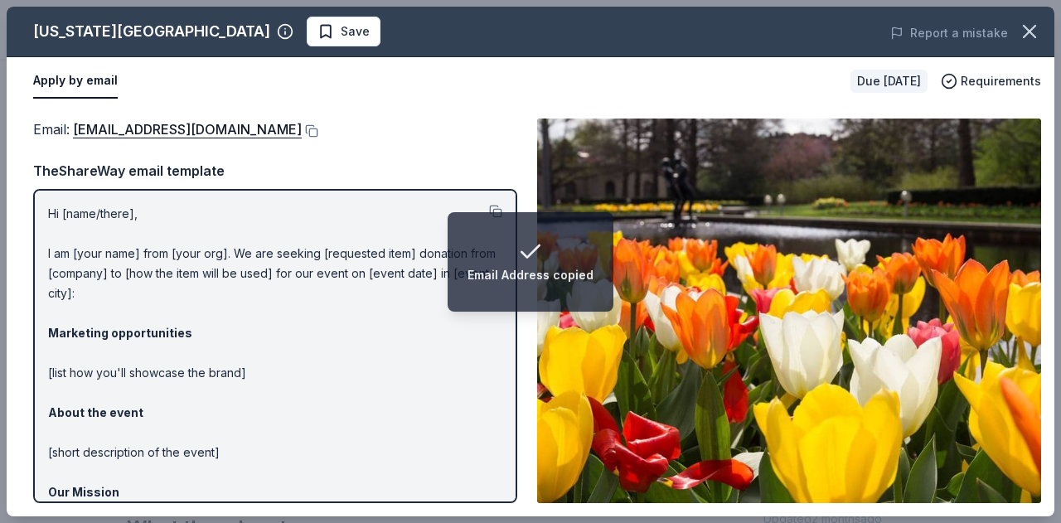
click at [381, 478] on p "Hi [name/there], I am [your name] from [your org]. We are seeking [requested it…" at bounding box center [275, 423] width 454 height 438
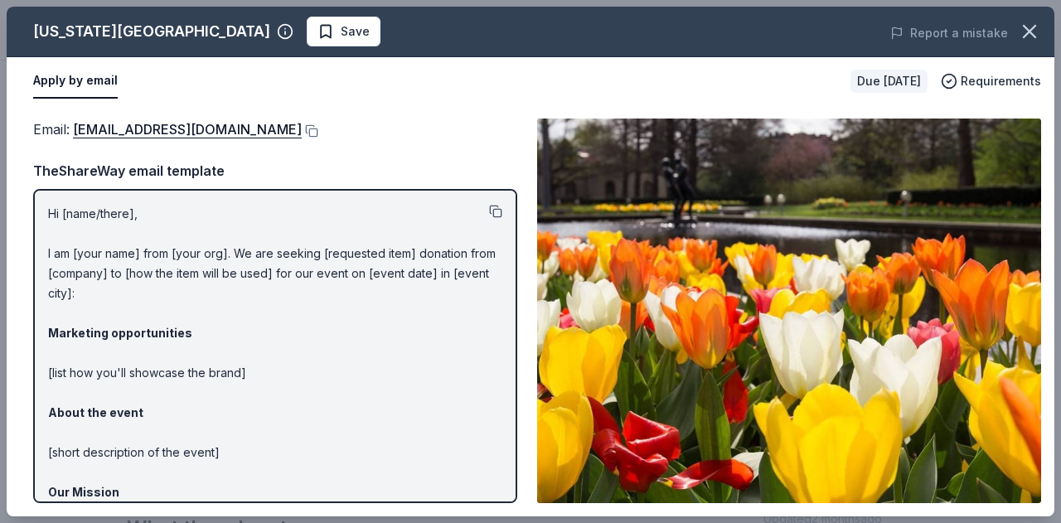
click at [489, 206] on button at bounding box center [495, 211] width 13 height 13
click at [1030, 31] on icon "button" at bounding box center [1029, 31] width 23 height 23
